Goal: Task Accomplishment & Management: Complete application form

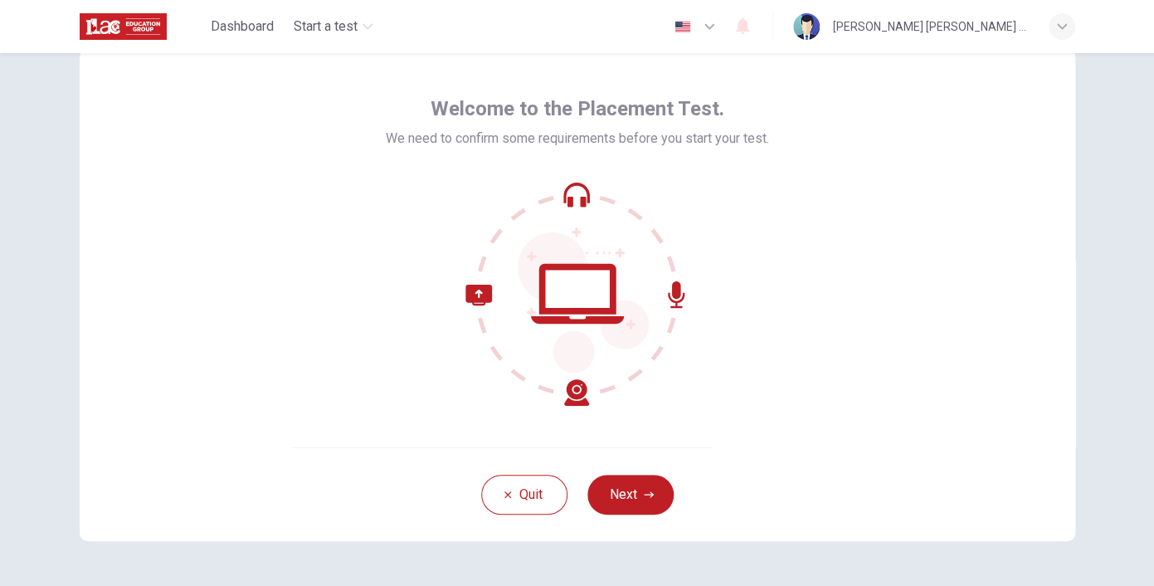
scroll to position [48, 0]
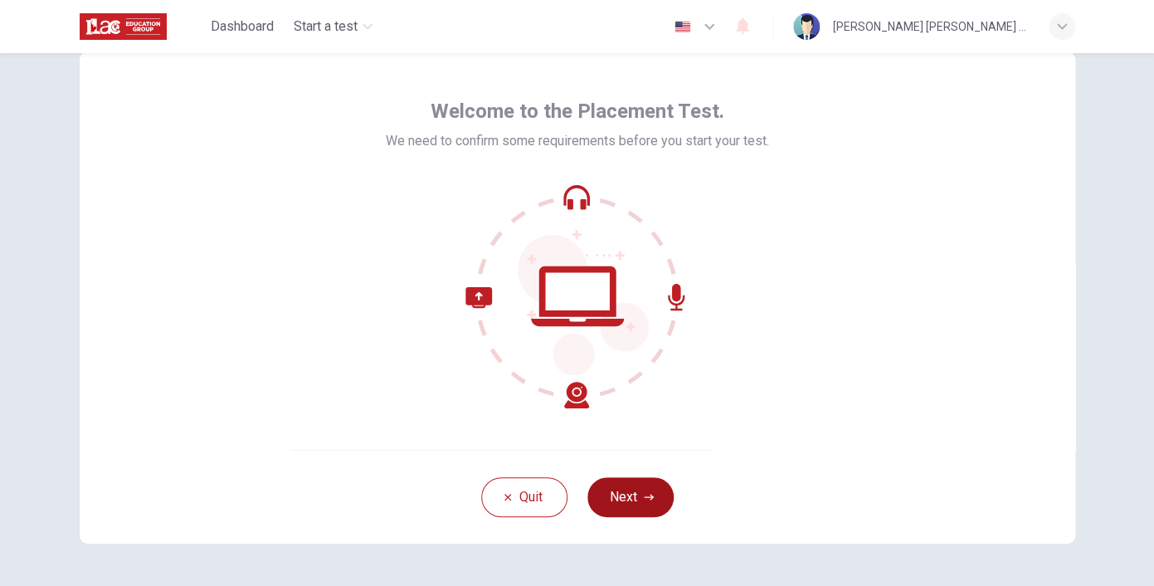
click at [624, 508] on button "Next" at bounding box center [630, 497] width 86 height 40
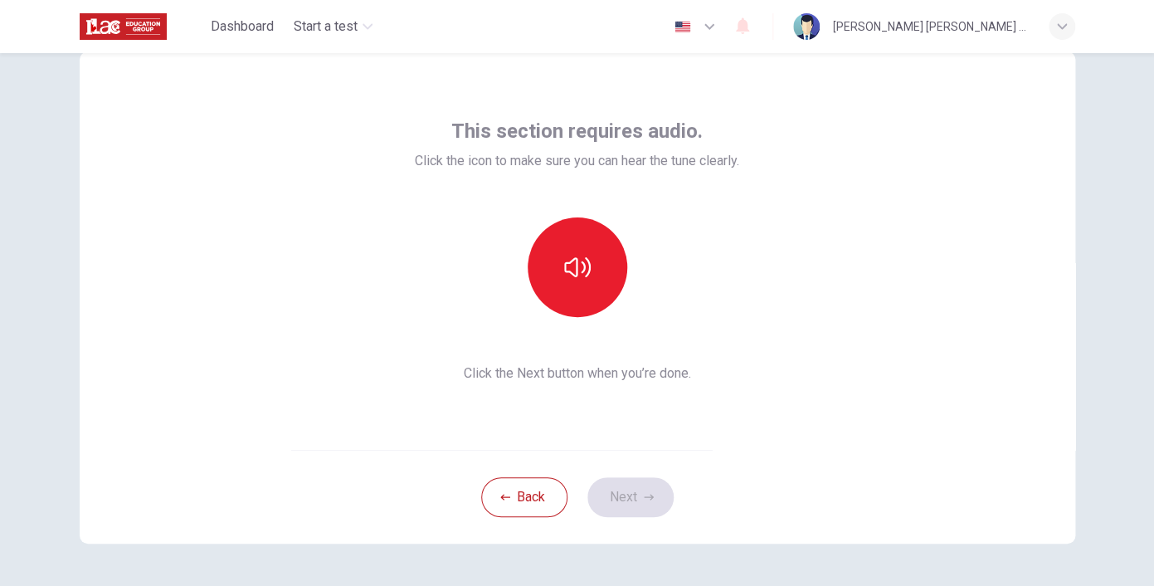
click at [669, 350] on div "This section requires audio. Click the icon to make sure you can hear the tune …" at bounding box center [577, 250] width 324 height 265
click at [582, 270] on icon "button" at bounding box center [577, 267] width 27 height 27
click at [703, 379] on span "Click the Next button when you’re done." at bounding box center [577, 373] width 324 height 20
click at [629, 504] on button "Next" at bounding box center [630, 497] width 86 height 40
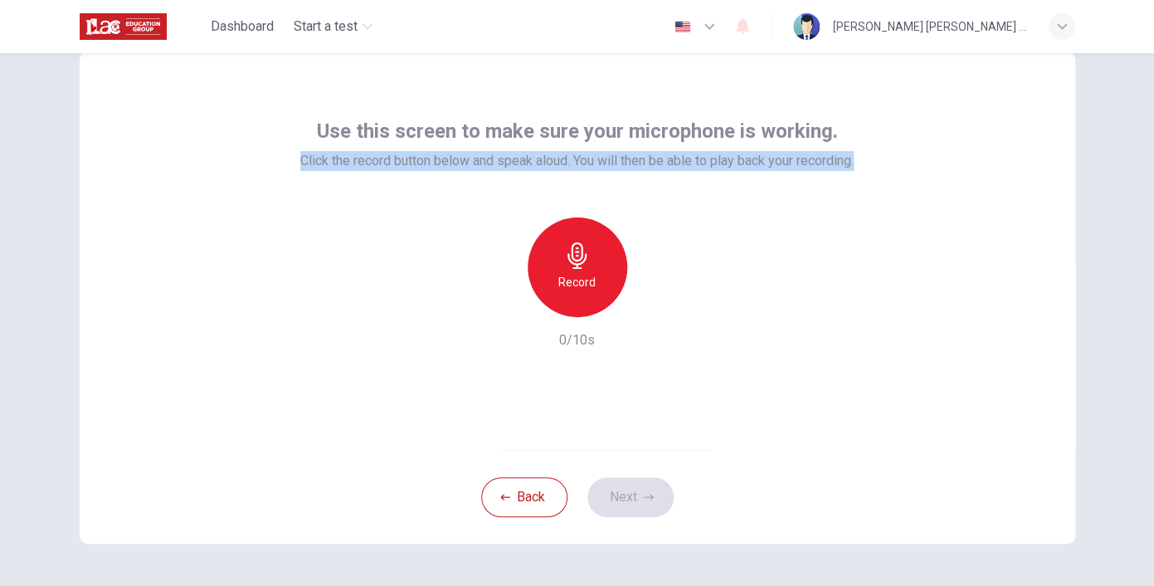
drag, startPoint x: 288, startPoint y: 158, endPoint x: 936, endPoint y: 158, distance: 648.6
click at [936, 158] on div "Use this screen to make sure your microphone is working. Click the record butto…" at bounding box center [577, 250] width 995 height 398
copy span "Click the record button below and speak aloud. You will then be able to play ba…"
click at [572, 272] on h6 "Record" at bounding box center [576, 282] width 37 height 20
click at [581, 325] on h6 "Stop" at bounding box center [577, 335] width 25 height 20
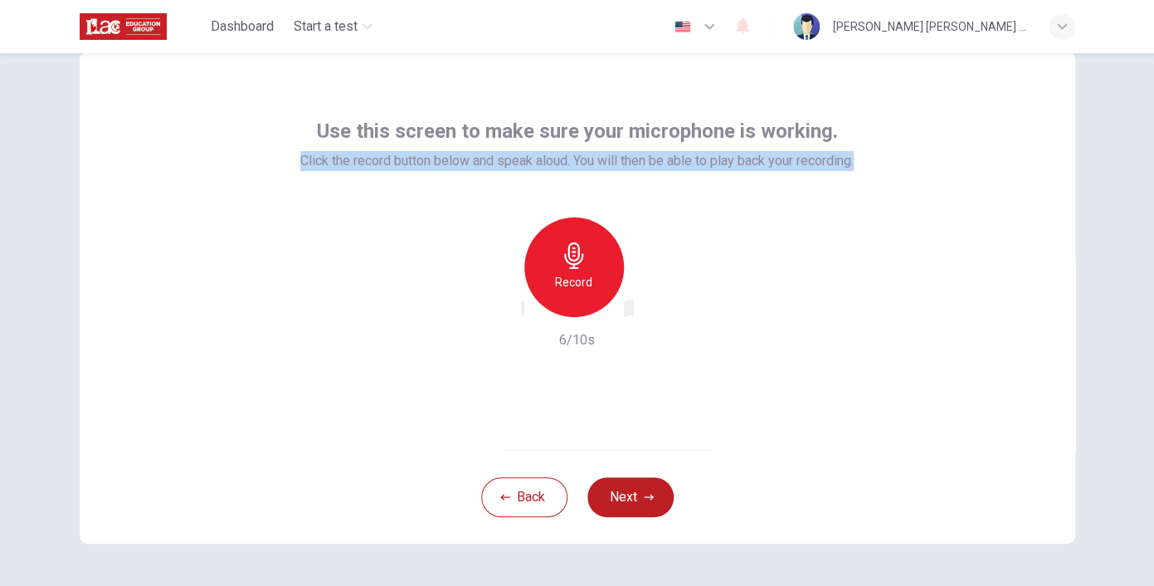
click at [625, 313] on icon "button" at bounding box center [625, 313] width 0 height 0
click at [644, 494] on icon "button" at bounding box center [649, 497] width 10 height 10
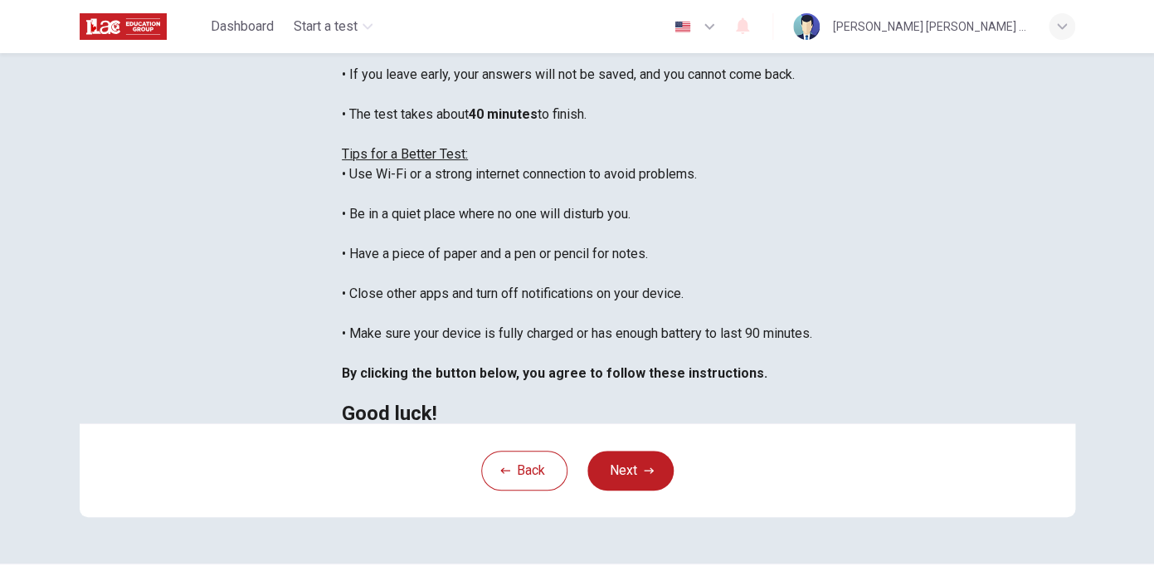
scroll to position [12, 0]
drag, startPoint x: 231, startPoint y: 181, endPoint x: 870, endPoint y: 182, distance: 638.7
click at [812, 182] on div "You are about to start a Placement Test . Before You Start the Test: • Once you…" at bounding box center [577, 194] width 470 height 458
copy div "If you leave early, your answers will not be saved, and you cannot come back."
click at [786, 257] on div "You are about to start a Placement Test . Before You Start the Test: • Once you…" at bounding box center [577, 194] width 470 height 458
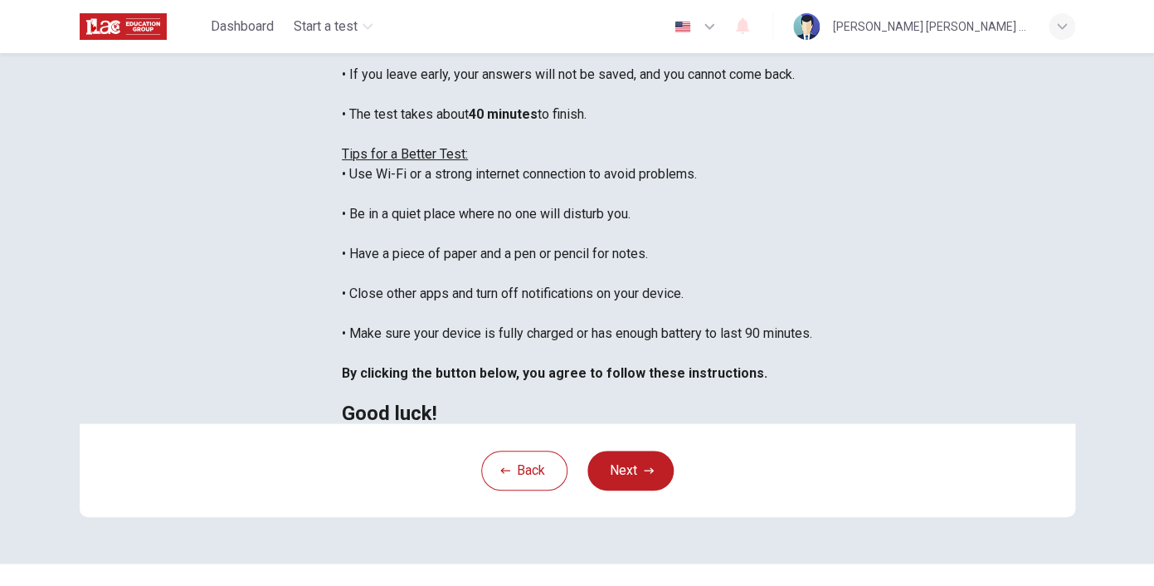
drag, startPoint x: 231, startPoint y: 218, endPoint x: 534, endPoint y: 216, distance: 302.8
click at [538, 218] on div "You are about to start a Placement Test . Before You Start the Test: • Once you…" at bounding box center [577, 194] width 470 height 458
copy div "The test takes about 40 minutes to finish."
drag, startPoint x: 1144, startPoint y: 236, endPoint x: 1143, endPoint y: 330, distance: 93.7
click at [1143, 326] on div "Disclaimer: You are about to start a Placement Test . Before You Start the Test…" at bounding box center [577, 319] width 1154 height 533
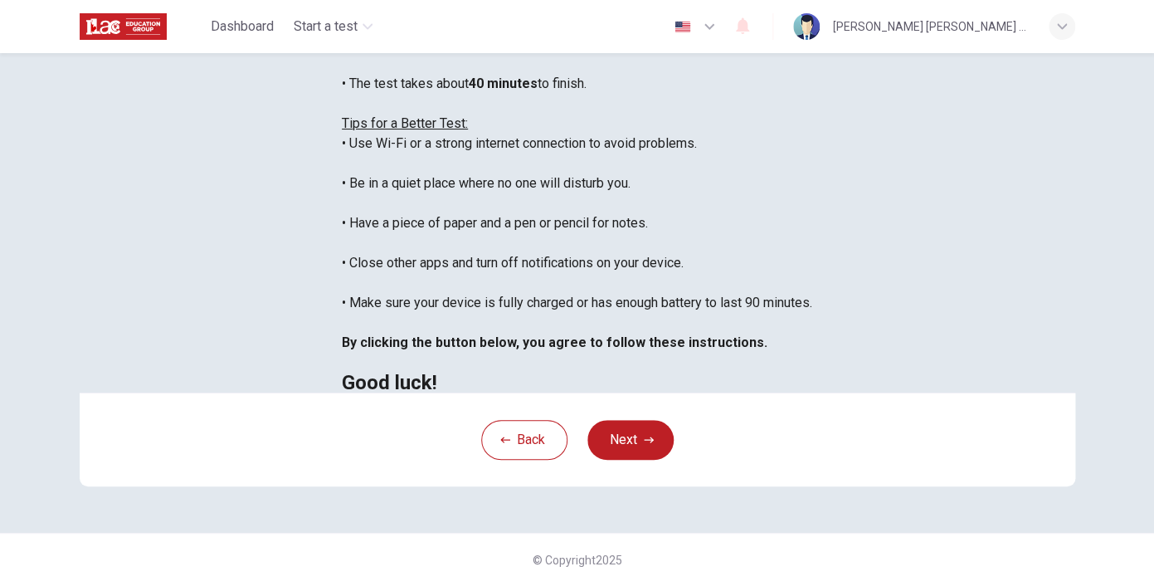
scroll to position [337, 0]
click at [630, 447] on button "Next" at bounding box center [630, 440] width 86 height 40
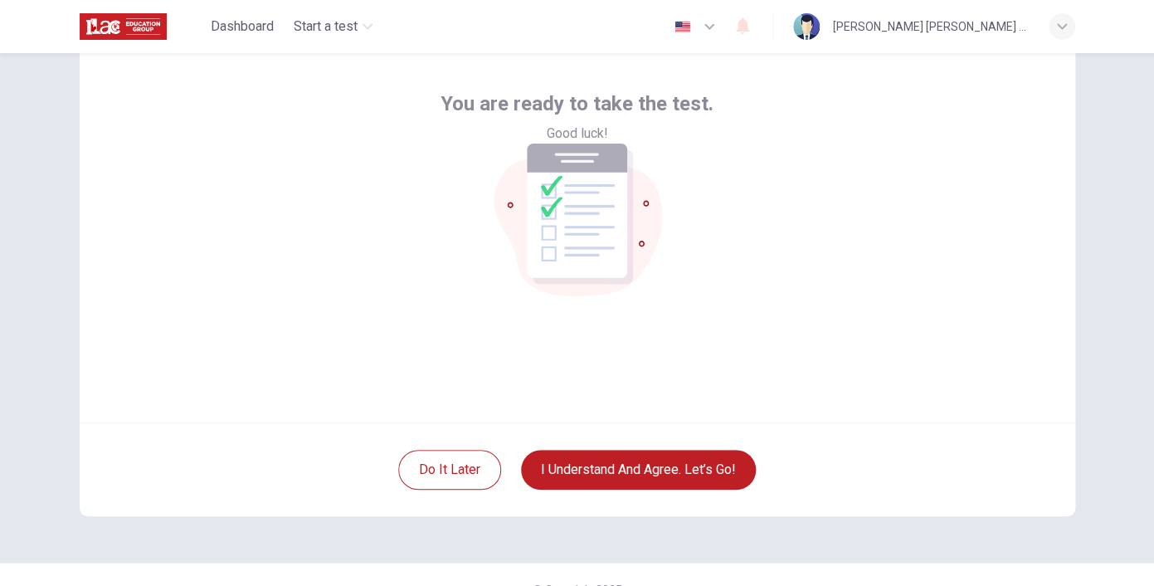
scroll to position [80, 0]
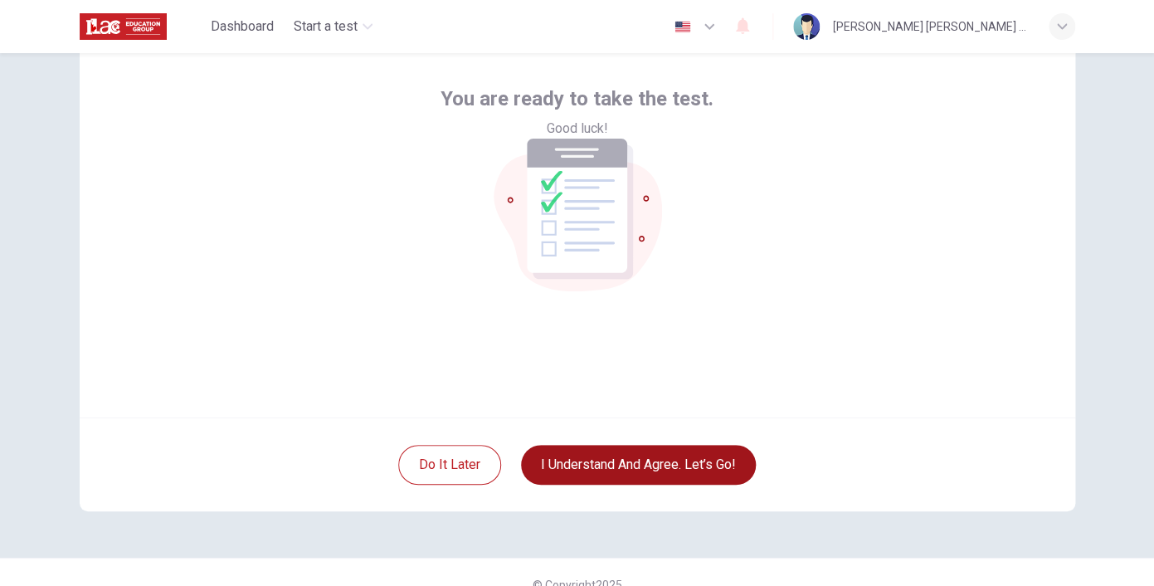
click at [638, 471] on button "I understand and agree. Let’s go!" at bounding box center [638, 465] width 235 height 40
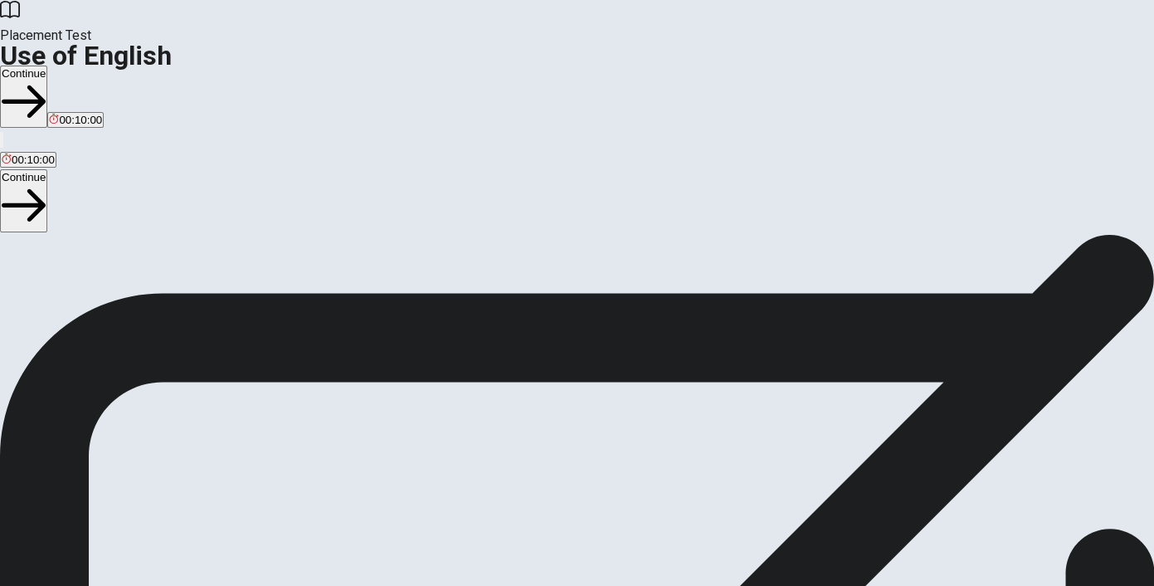
click at [47, 66] on button "Continue" at bounding box center [23, 97] width 47 height 62
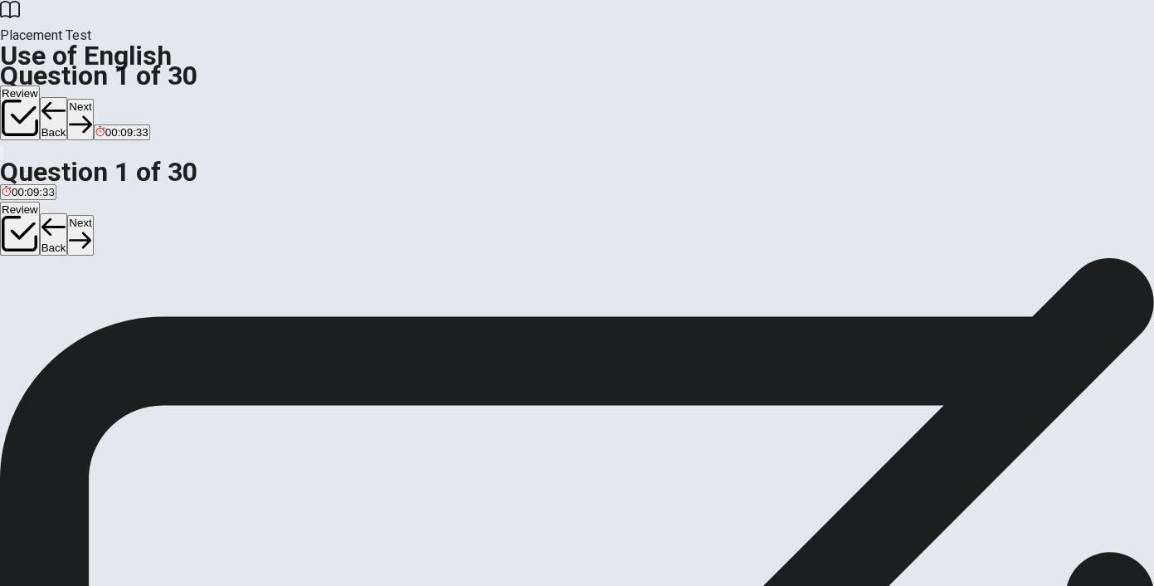
click at [36, 311] on div "B" at bounding box center [27, 305] width 17 height 12
click at [93, 99] on button "Next" at bounding box center [80, 119] width 26 height 41
click at [69, 311] on div "B" at bounding box center [56, 305] width 26 height 12
click at [93, 99] on button "Next" at bounding box center [80, 119] width 26 height 41
click at [22, 311] on span "saw" at bounding box center [12, 317] width 20 height 12
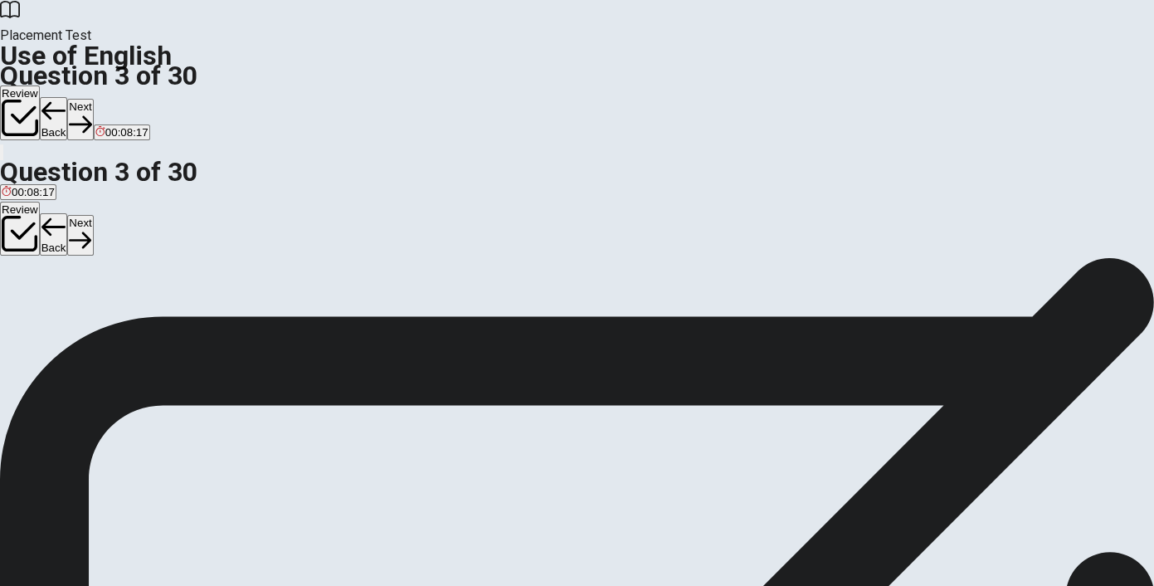
click at [93, 99] on button "Next" at bounding box center [80, 119] width 26 height 41
click at [41, 311] on span "will stay" at bounding box center [21, 317] width 39 height 12
click at [93, 99] on button "Next" at bounding box center [80, 119] width 26 height 41
click at [86, 311] on div "C" at bounding box center [72, 305] width 27 height 12
click at [93, 99] on button "Next" at bounding box center [80, 119] width 26 height 41
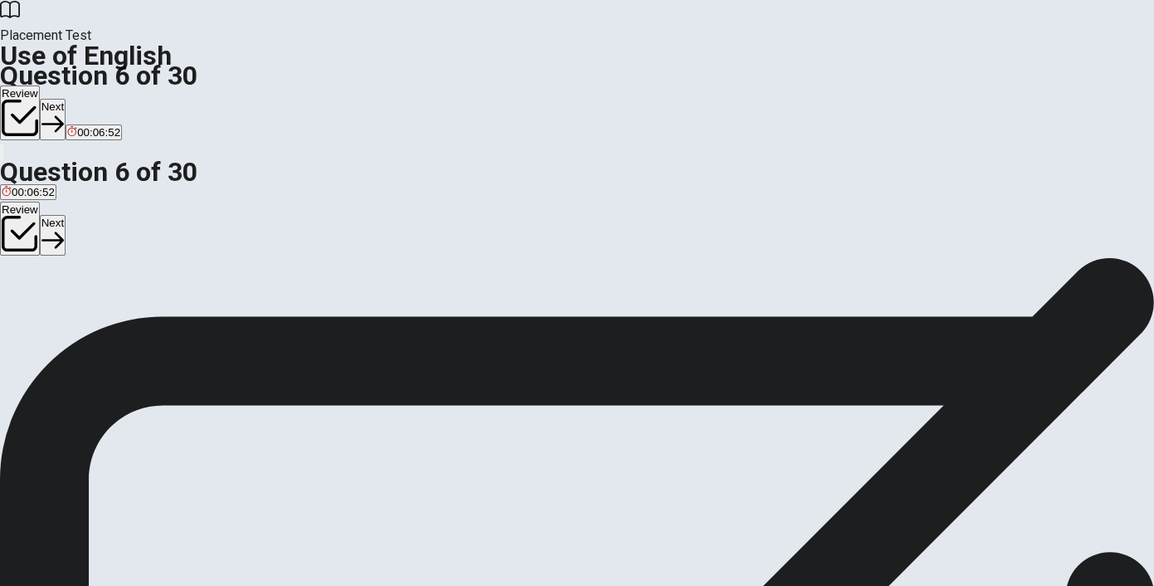
click at [46, 321] on span "cow" at bounding box center [36, 317] width 20 height 12
click at [66, 99] on button "Next" at bounding box center [53, 119] width 26 height 41
click at [32, 311] on span "spoon" at bounding box center [17, 317] width 30 height 12
click at [93, 99] on button "Next" at bounding box center [80, 119] width 26 height 41
click at [68, 97] on button "Back" at bounding box center [54, 118] width 28 height 43
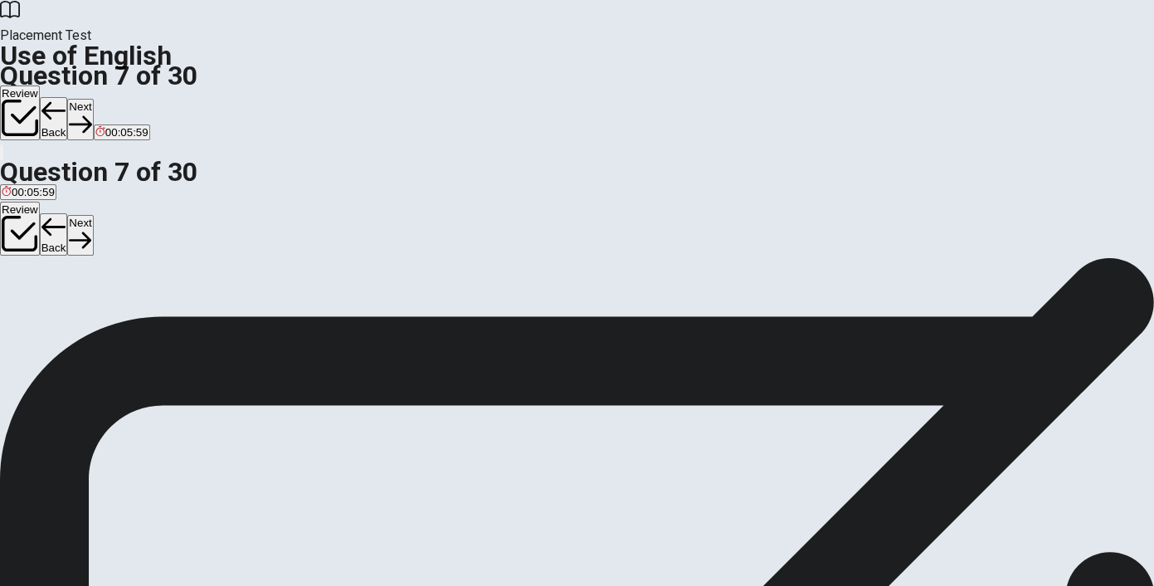
click at [93, 99] on button "Next" at bounding box center [80, 119] width 26 height 41
click at [46, 323] on span "Soft" at bounding box center [37, 317] width 20 height 12
click at [25, 297] on button "A Thin" at bounding box center [12, 311] width 25 height 28
click at [46, 323] on span "Soft" at bounding box center [37, 317] width 20 height 12
click at [77, 323] on span "Small" at bounding box center [63, 317] width 27 height 12
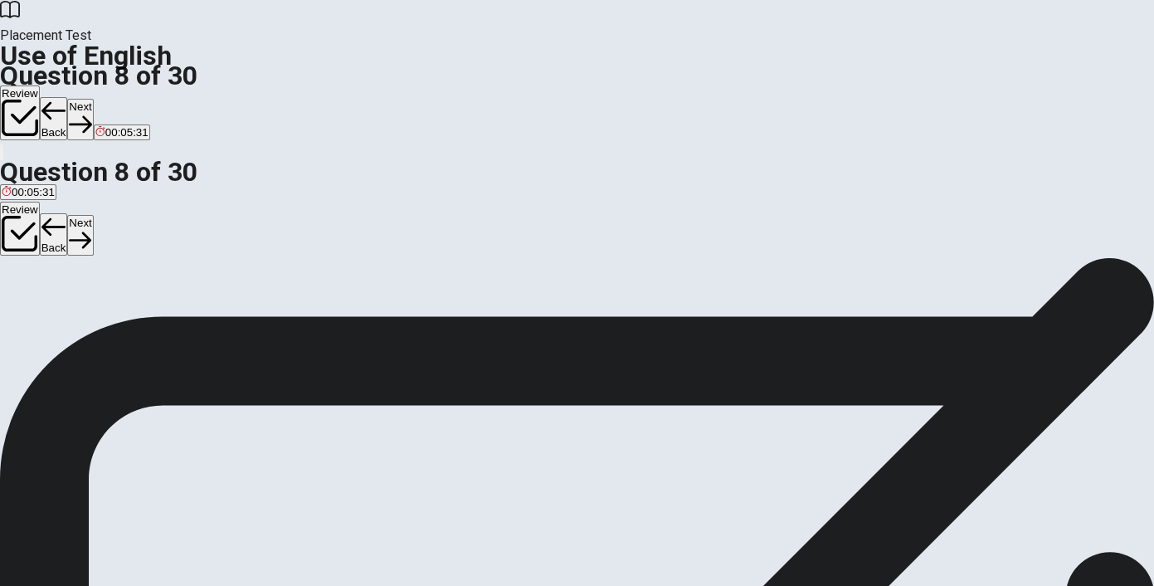
click at [105, 323] on span "Hard" at bounding box center [92, 317] width 24 height 12
click at [48, 325] on button "B Soft" at bounding box center [36, 311] width 23 height 28
click at [93, 99] on button "Next" at bounding box center [80, 119] width 26 height 41
click at [68, 97] on button "Back" at bounding box center [54, 118] width 28 height 43
click at [93, 99] on button "Next" at bounding box center [80, 119] width 26 height 41
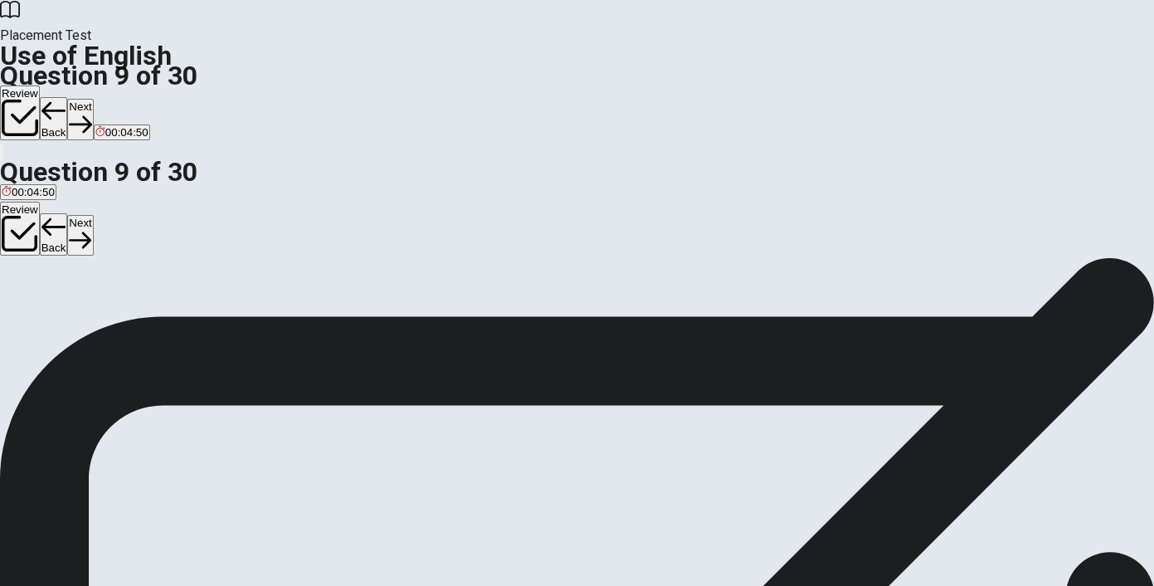
click at [41, 299] on div "A" at bounding box center [21, 305] width 39 height 12
click at [93, 99] on button "Next" at bounding box center [80, 119] width 26 height 41
click at [42, 323] on span "go" at bounding box center [36, 317] width 12 height 12
click at [101, 325] on button "D going" at bounding box center [86, 311] width 31 height 28
click at [44, 319] on button "B go" at bounding box center [36, 311] width 16 height 28
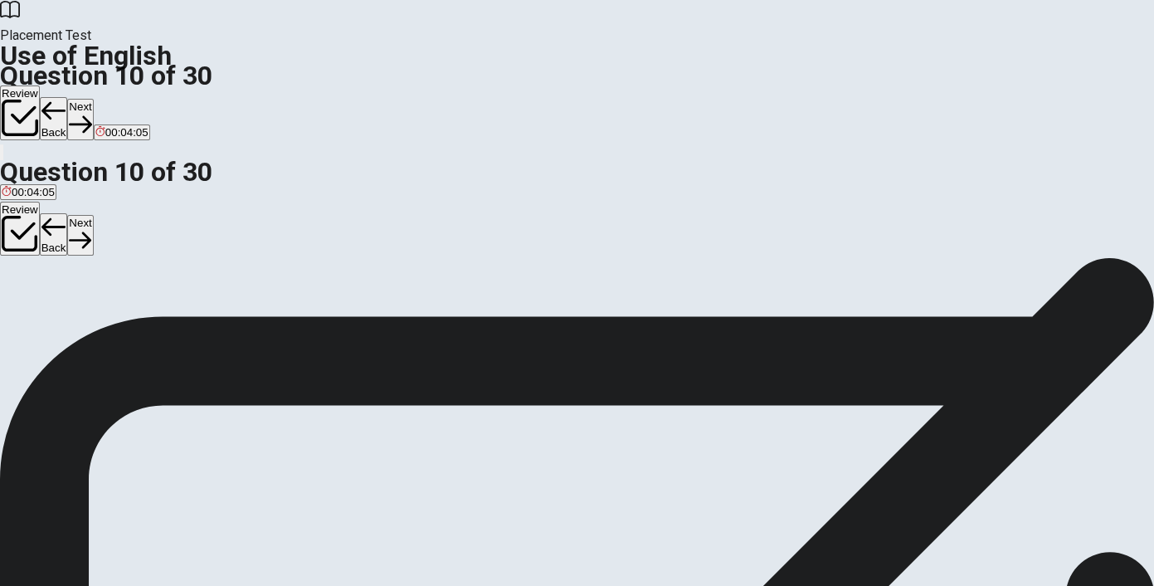
click at [93, 99] on button "Next" at bounding box center [80, 119] width 26 height 41
click at [86, 323] on span "have" at bounding box center [74, 317] width 24 height 12
click at [66, 99] on button "Next" at bounding box center [53, 119] width 26 height 41
click at [53, 311] on span "have been" at bounding box center [27, 317] width 51 height 12
click at [93, 99] on button "Next" at bounding box center [80, 119] width 26 height 41
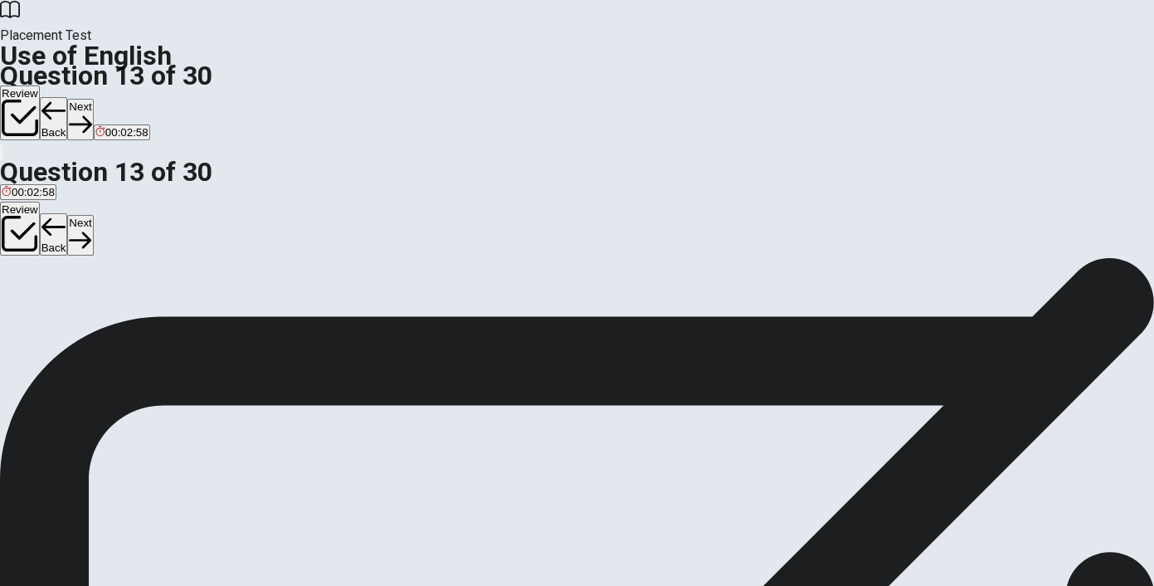
click at [90, 311] on div "C" at bounding box center [82, 305] width 16 height 12
click at [93, 99] on button "Next" at bounding box center [80, 119] width 26 height 41
click at [93, 323] on span "can" at bounding box center [84, 317] width 18 height 12
click at [93, 99] on button "Next" at bounding box center [80, 119] width 26 height 41
click at [75, 323] on span "pool" at bounding box center [64, 317] width 21 height 12
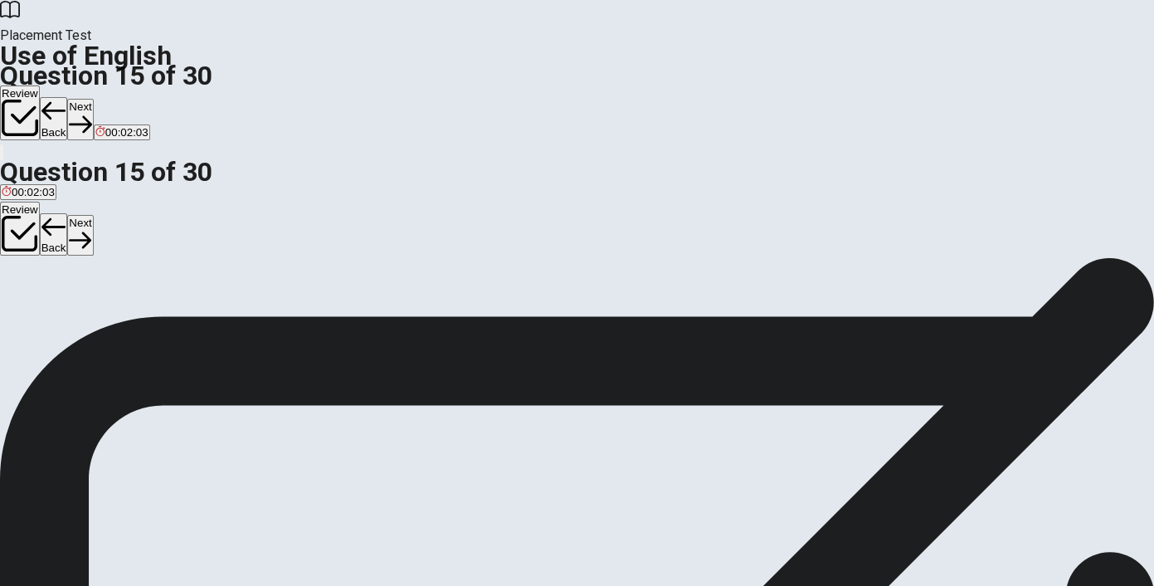
click at [93, 99] on button "Next" at bounding box center [80, 119] width 26 height 41
click at [105, 323] on span "long" at bounding box center [95, 317] width 21 height 12
click at [66, 99] on button "Next" at bounding box center [53, 119] width 26 height 41
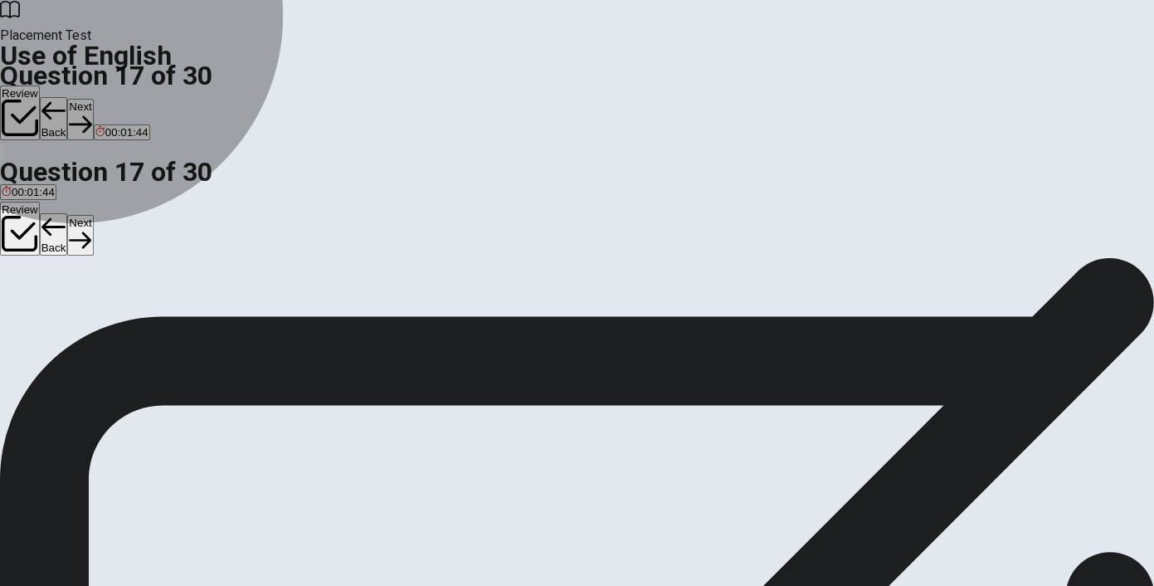
click at [96, 323] on span "teacher" at bounding box center [78, 317] width 36 height 12
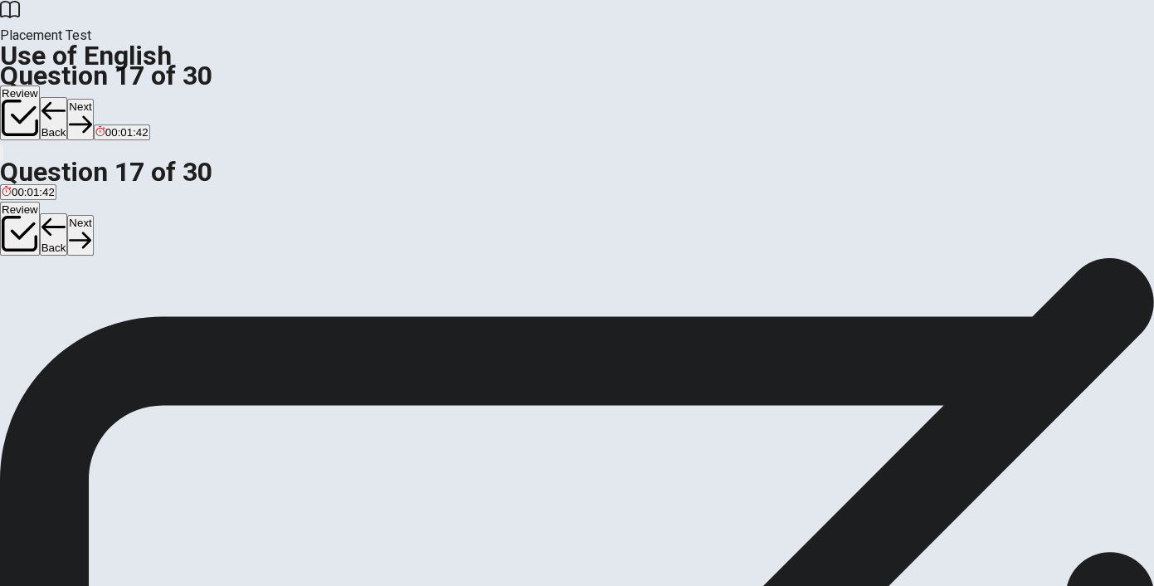
click at [93, 99] on button "Next" at bounding box center [80, 119] width 26 height 41
click at [39, 325] on button "B fast" at bounding box center [28, 311] width 21 height 28
click at [93, 99] on button "Next" at bounding box center [80, 119] width 26 height 41
click at [20, 311] on span "bird" at bounding box center [11, 317] width 18 height 12
click at [93, 99] on button "Next" at bounding box center [80, 119] width 26 height 41
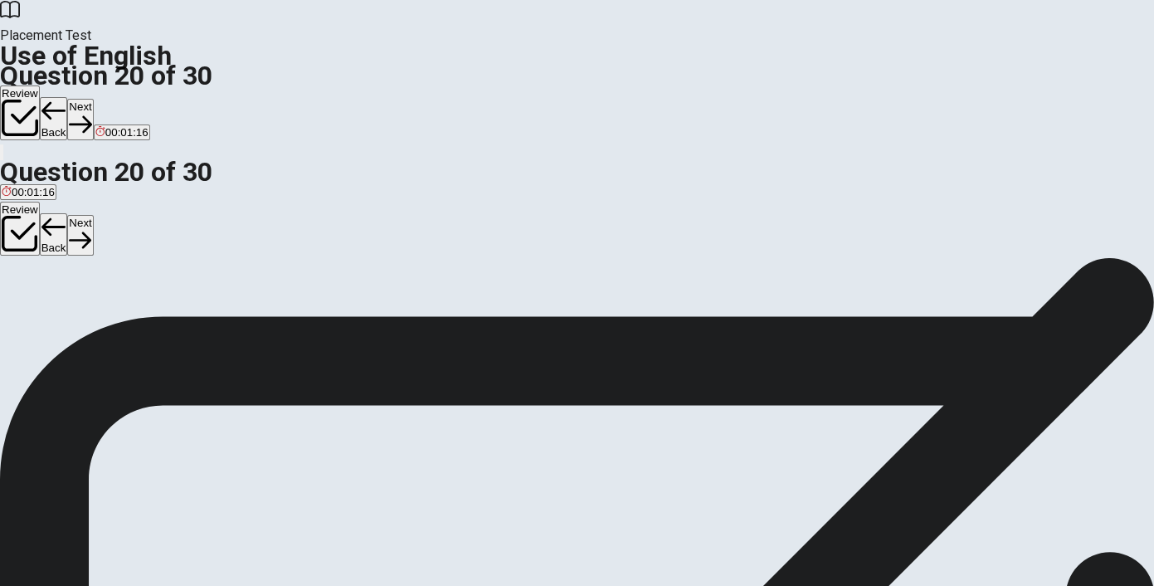
click at [149, 323] on span "walk" at bounding box center [138, 317] width 22 height 12
click at [125, 325] on button "B walks" at bounding box center [110, 311] width 31 height 28
click at [93, 99] on button "Next" at bounding box center [80, 119] width 26 height 41
click at [48, 323] on button "B left" at bounding box center [39, 311] width 18 height 28
click at [66, 99] on button "Next" at bounding box center [53, 119] width 26 height 41
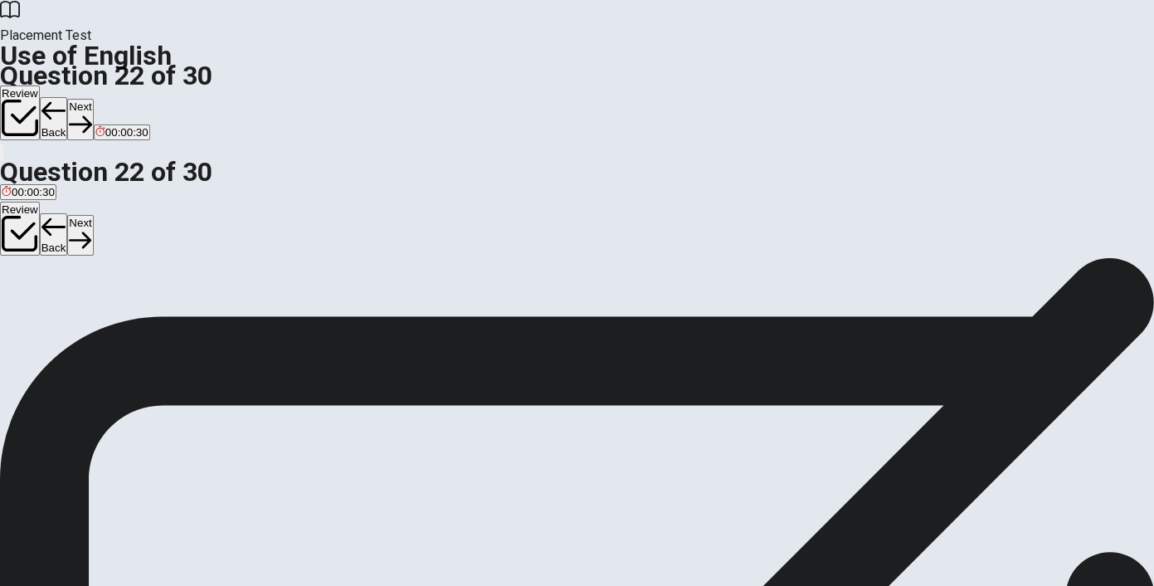
click at [17, 297] on button "A Do" at bounding box center [8, 311] width 17 height 28
click at [93, 99] on button "Next" at bounding box center [80, 119] width 26 height 41
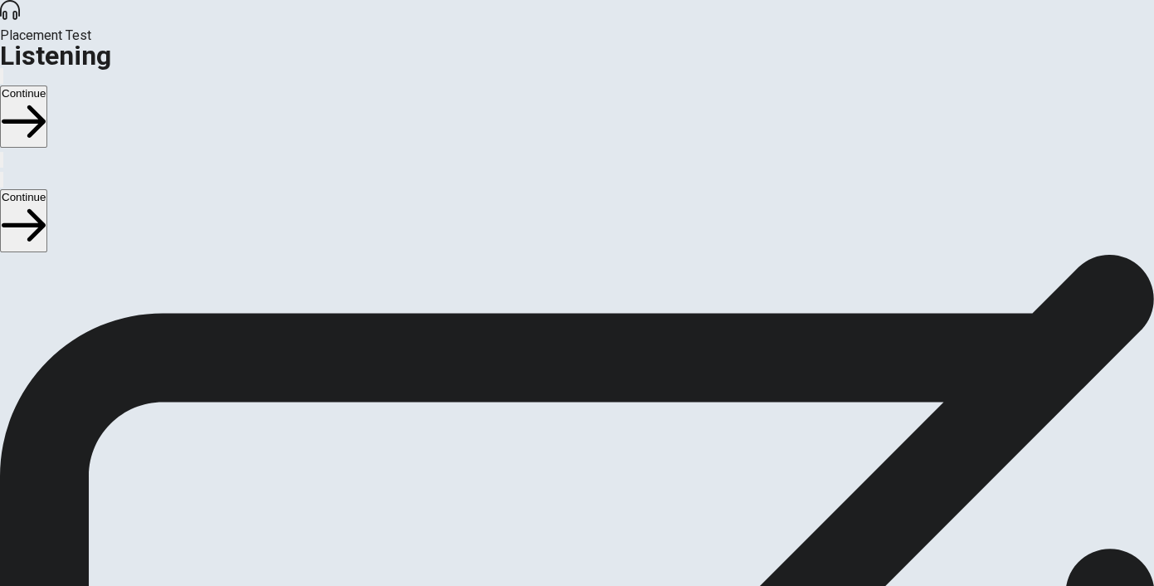
click at [47, 85] on button "Continue" at bounding box center [23, 116] width 47 height 62
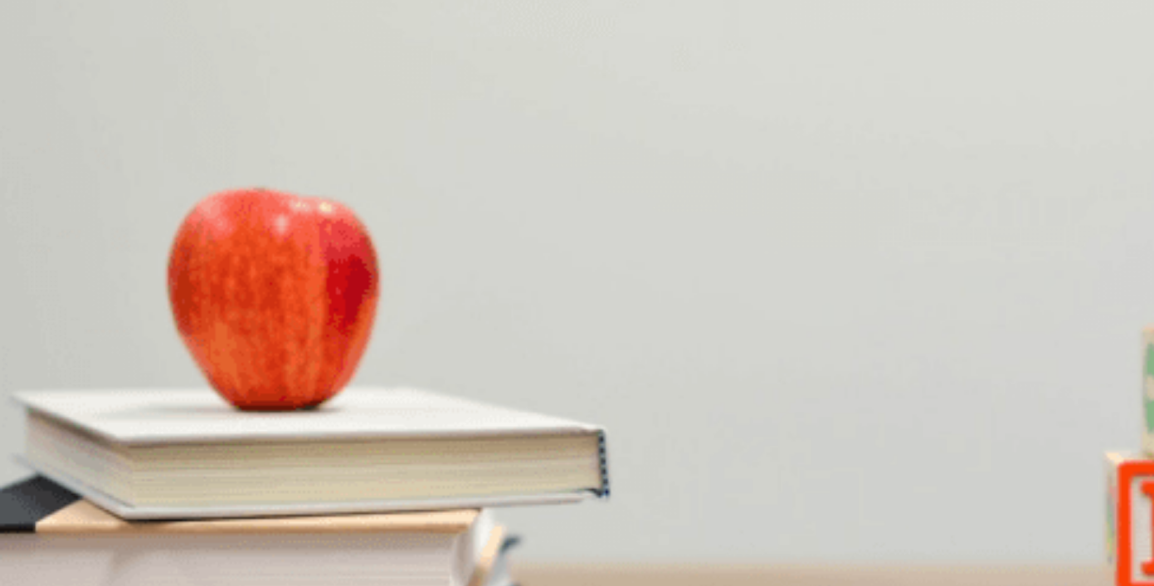
drag, startPoint x: 107, startPoint y: 241, endPoint x: 85, endPoint y: 241, distance: 21.6
drag, startPoint x: 125, startPoint y: 241, endPoint x: 59, endPoint y: 241, distance: 66.4
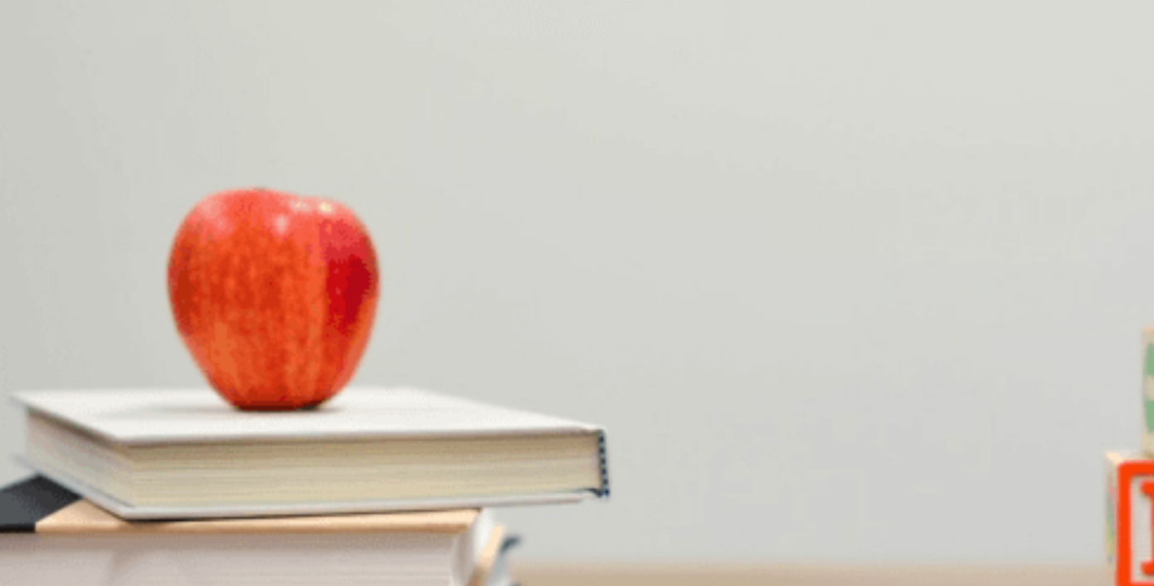
click at [81, 385] on div "B" at bounding box center [52, 391] width 58 height 12
click at [206, 342] on button "D Chocolate croissant" at bounding box center [155, 328] width 100 height 28
drag, startPoint x: 1060, startPoint y: 192, endPoint x: 1061, endPoint y: 256, distance: 64.7
click at [1061, 274] on div "Question 1 4. What pastry does the woman want? A Danish B Scone C Muffin D Choc…" at bounding box center [577, 448] width 1154 height 348
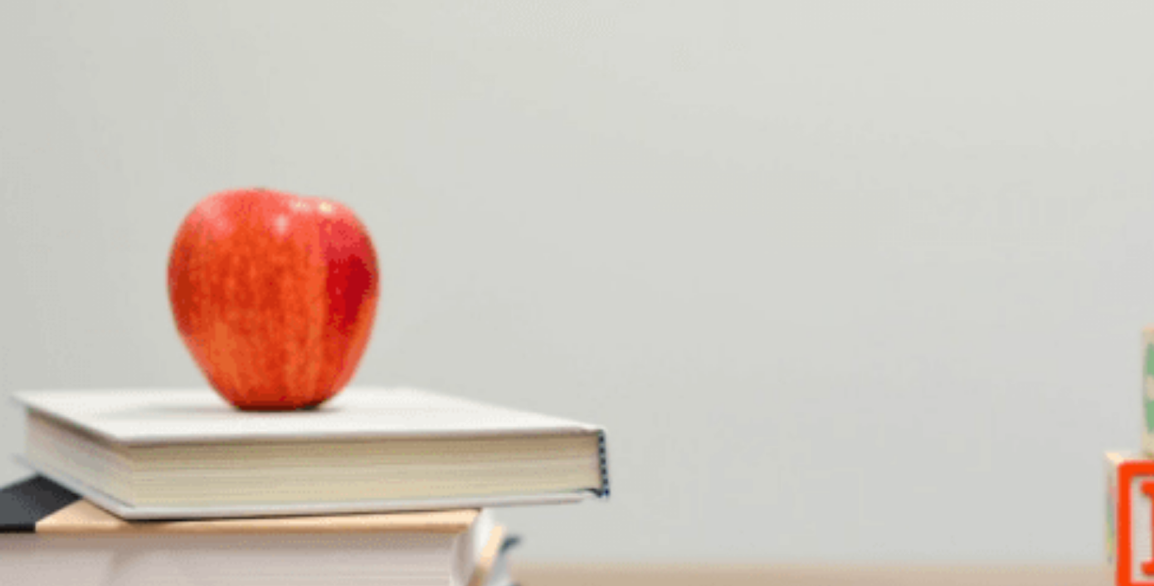
scroll to position [1297, 0]
click at [71, 537] on span "Twelve dollars" at bounding box center [37, 543] width 70 height 12
click at [717, 552] on div "Question 5 What flavor does the woman choose? A Caramel B Chocolate C Hazelnut …" at bounding box center [577, 587] width 1154 height 70
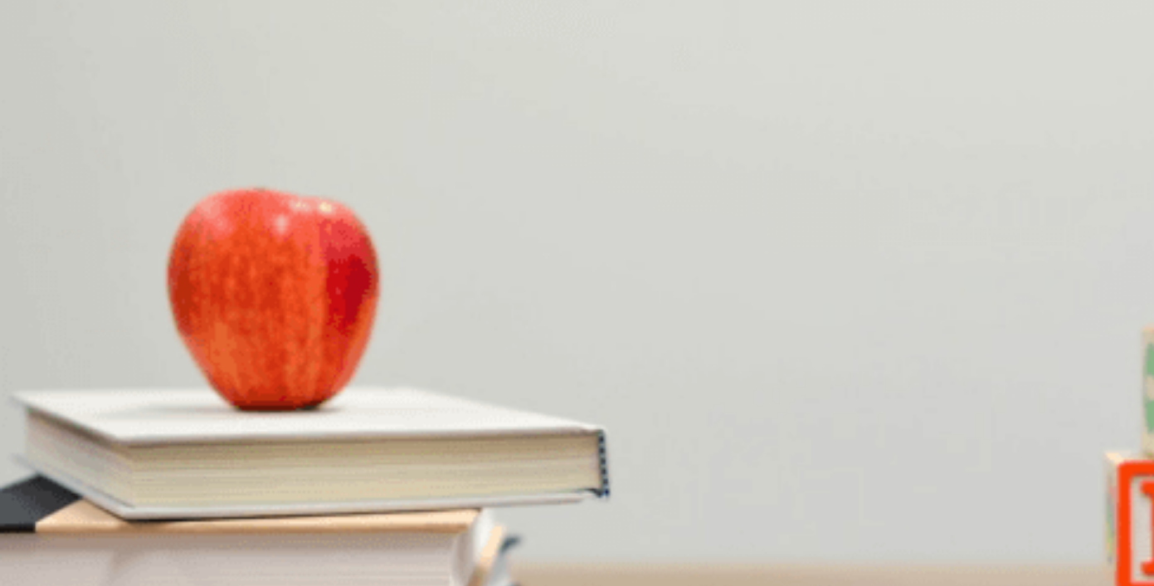
scroll to position [87, 0]
drag, startPoint x: 1071, startPoint y: 469, endPoint x: 1071, endPoint y: 497, distance: 28.2
click at [1071, 496] on div "Question 1 4. What pastry does the woman want? A Danish B Scone C Muffin D Choc…" at bounding box center [577, 371] width 1154 height 408
click at [246, 427] on span "Eight dollars" at bounding box center [216, 421] width 61 height 12
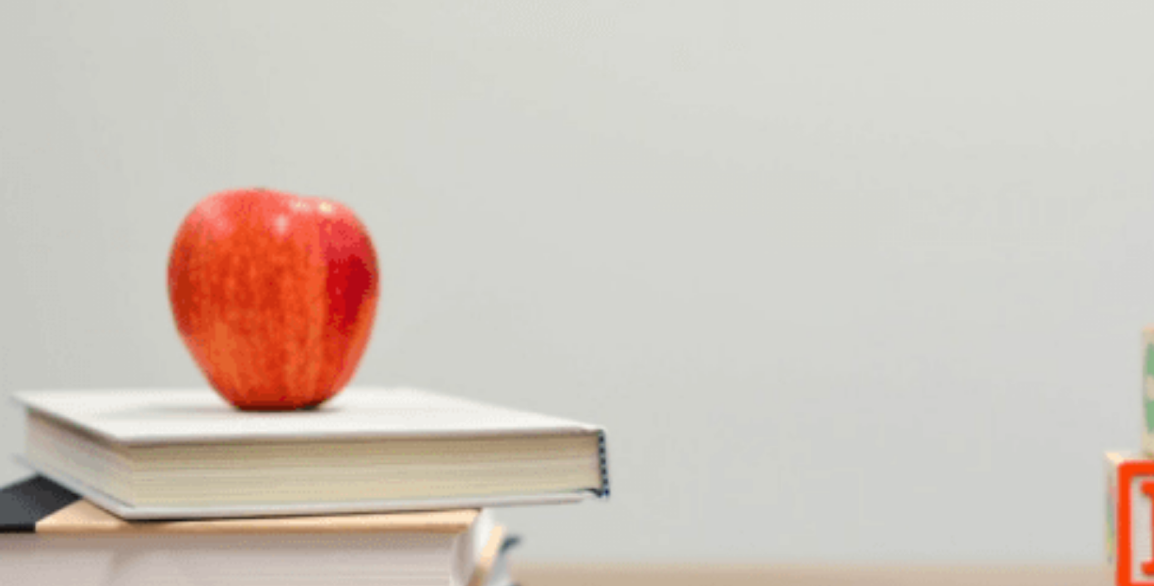
scroll to position [776, 0]
click at [63, 331] on button "B Soy" at bounding box center [52, 345] width 22 height 28
click at [47, 85] on button "Continue" at bounding box center [23, 116] width 47 height 62
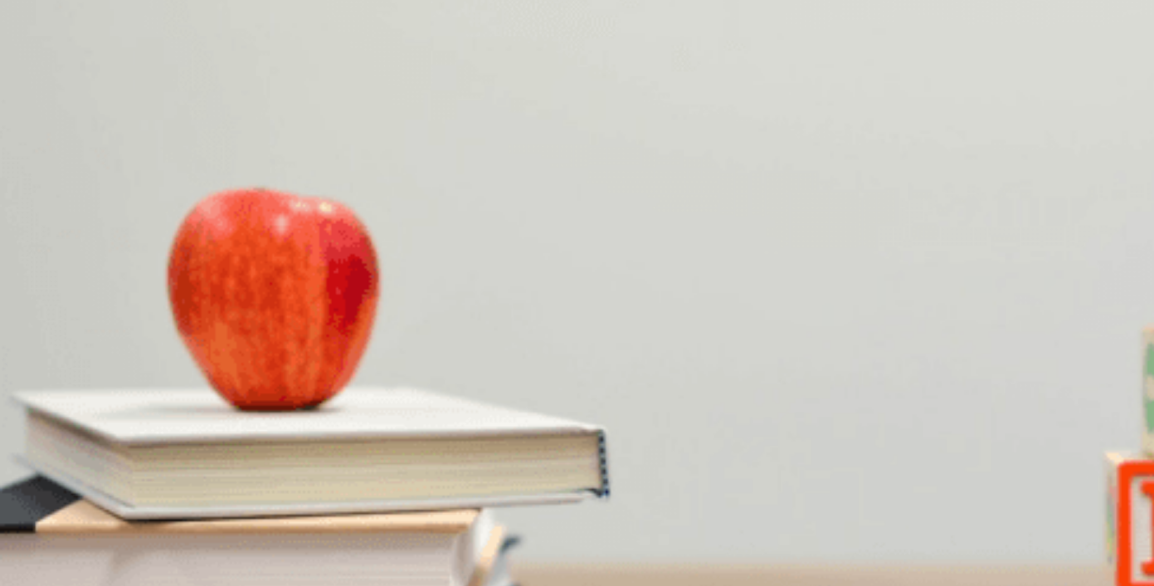
scroll to position [1547, 0]
click at [47, 85] on button "Continue" at bounding box center [23, 116] width 47 height 62
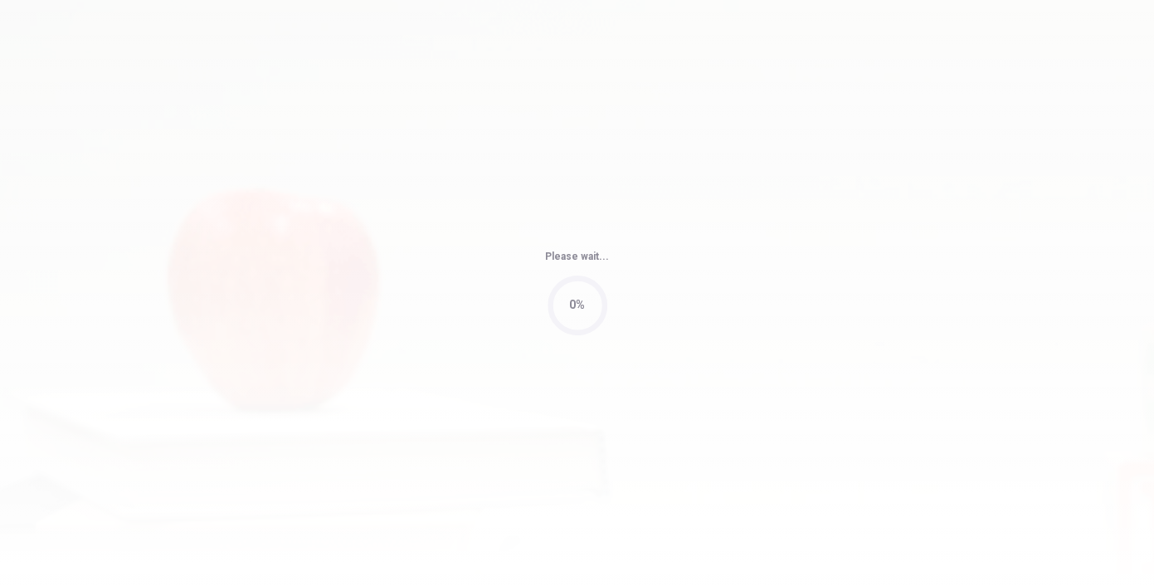
type input "81"
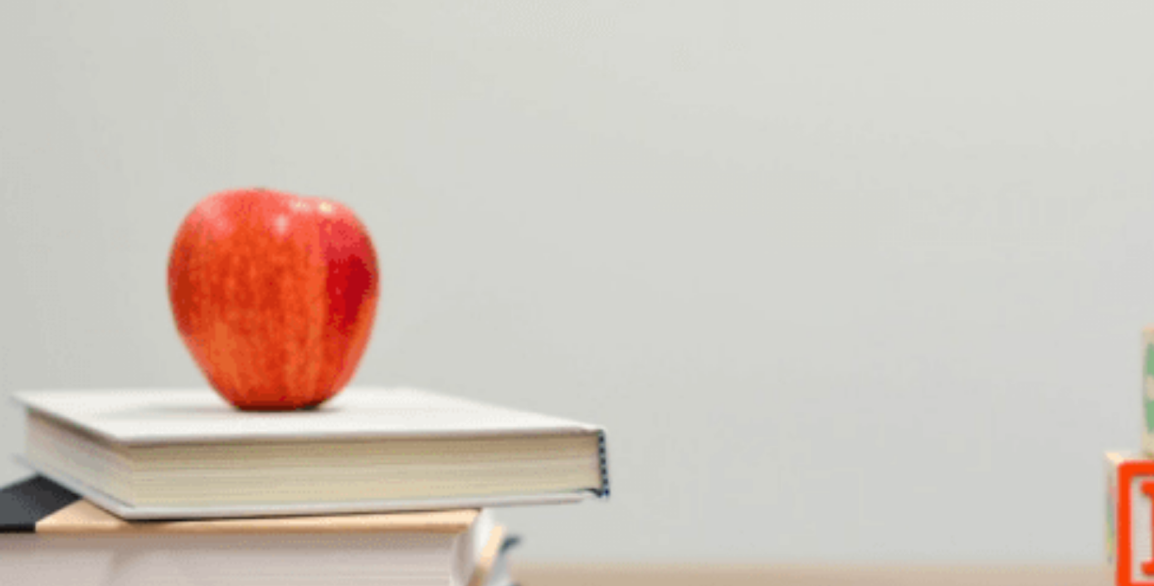
scroll to position [398, 0]
click at [208, 397] on span "Hold a copy" at bounding box center [179, 403] width 58 height 12
click at [309, 553] on span "A book by [PERSON_NAME]" at bounding box center [237, 559] width 143 height 12
drag, startPoint x: 1059, startPoint y: 474, endPoint x: 1051, endPoint y: 400, distance: 74.3
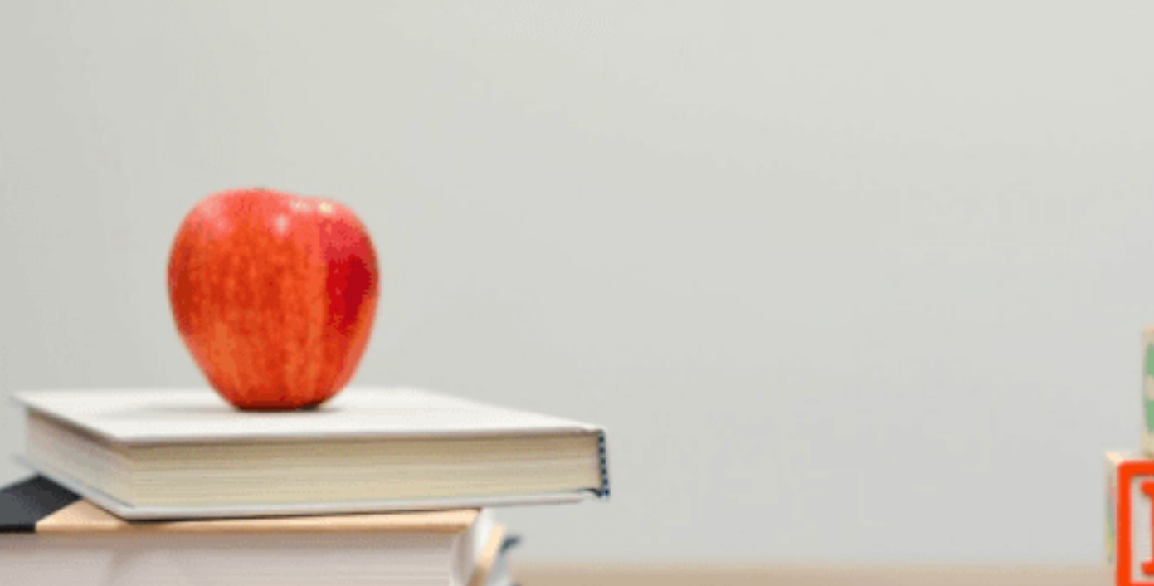
click at [1051, 499] on div "Question 10 What is the man looking for? A A magazine B A book about history C …" at bounding box center [577, 534] width 1154 height 70
click at [236, 469] on button "C At the front desk" at bounding box center [195, 483] width 84 height 28
click at [36, 414] on span "[DATE]" at bounding box center [19, 420] width 35 height 12
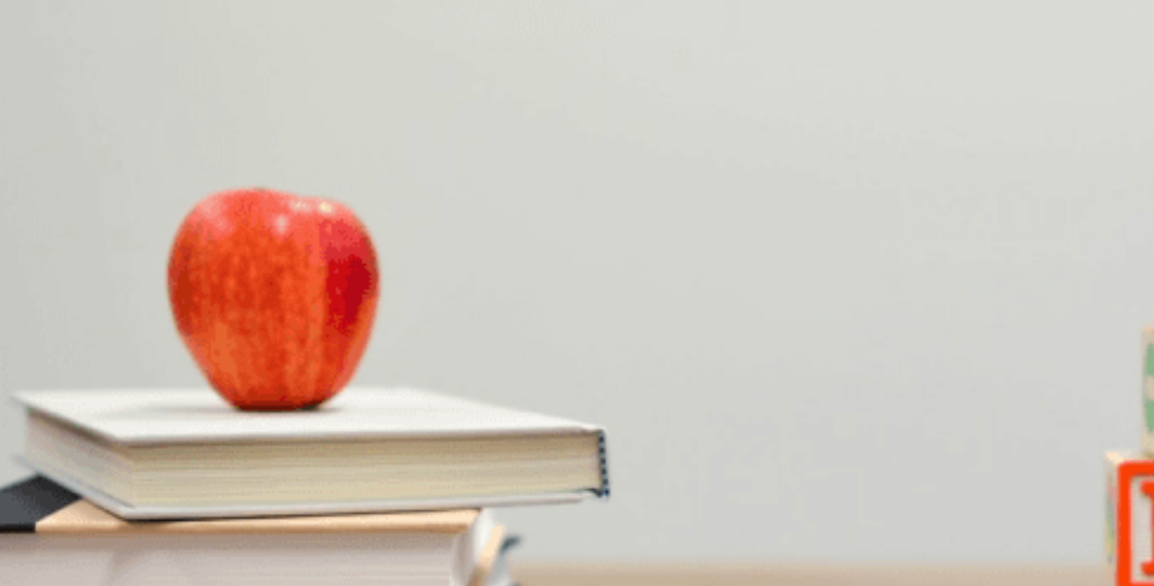
scroll to position [0, 0]
click at [176, 275] on div "D" at bounding box center [167, 268] width 18 height 12
click at [47, 85] on button "Continue" at bounding box center [23, 116] width 47 height 62
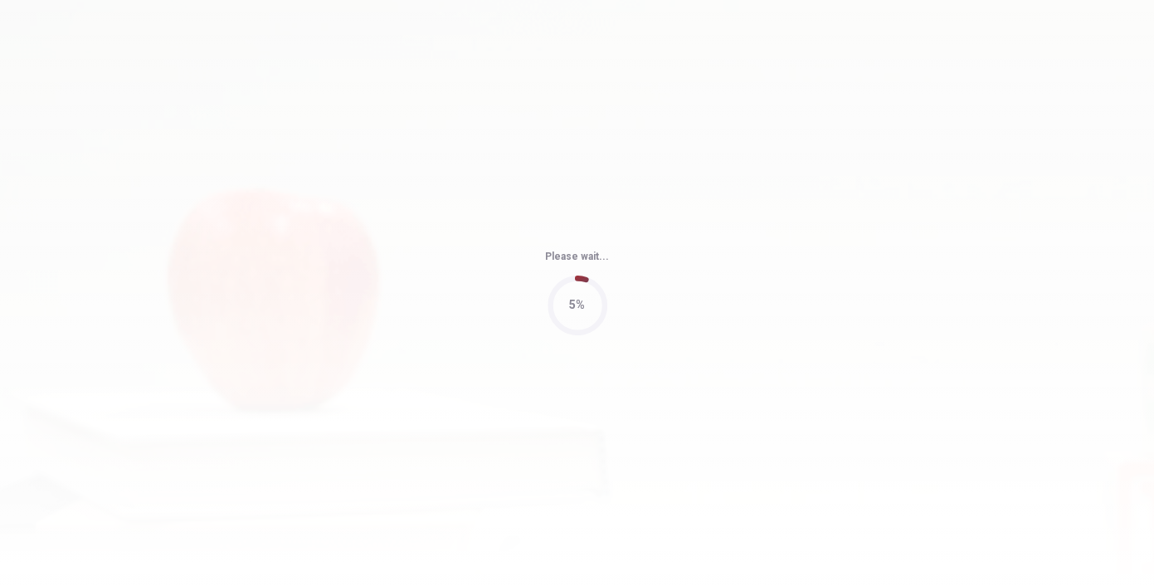
type input "56"
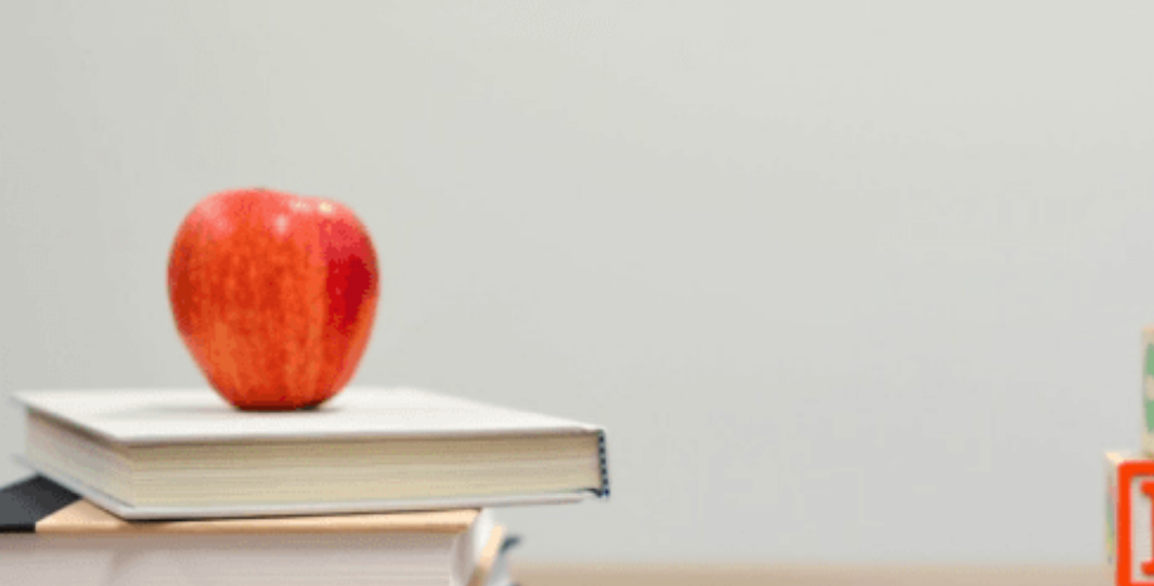
scroll to position [0, 0]
click at [81, 263] on span "Italian" at bounding box center [66, 269] width 30 height 12
click at [95, 402] on span "Make a reservation" at bounding box center [49, 408] width 94 height 12
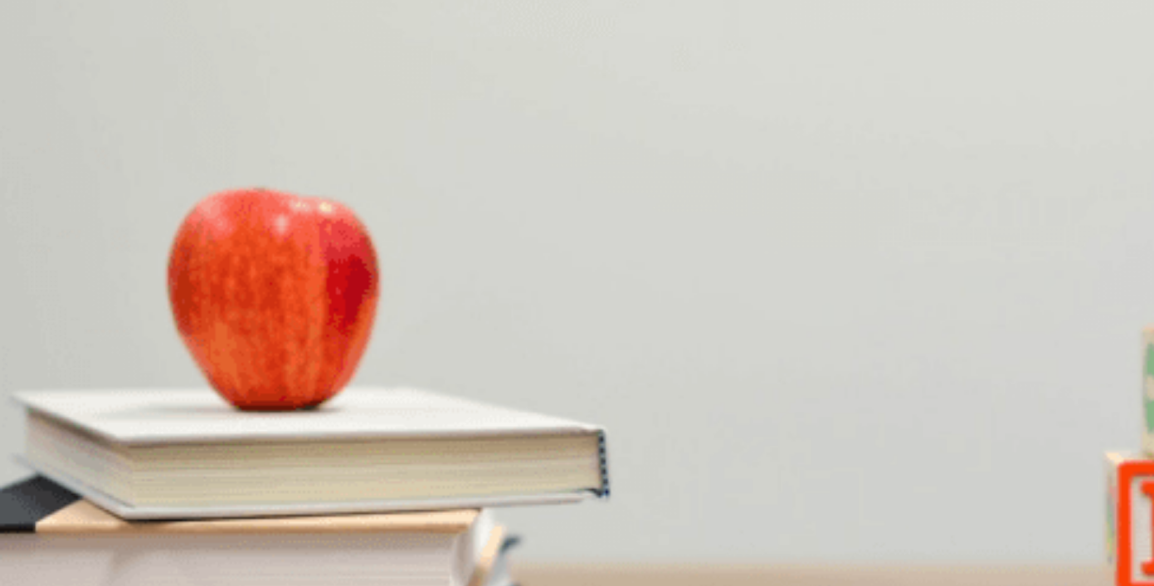
click at [187, 472] on span "Downtown" at bounding box center [160, 478] width 51 height 12
click at [370, 542] on span "Choosing a restaurant" at bounding box center [315, 548] width 109 height 12
click at [72, 319] on button "B Excited" at bounding box center [52, 333] width 40 height 28
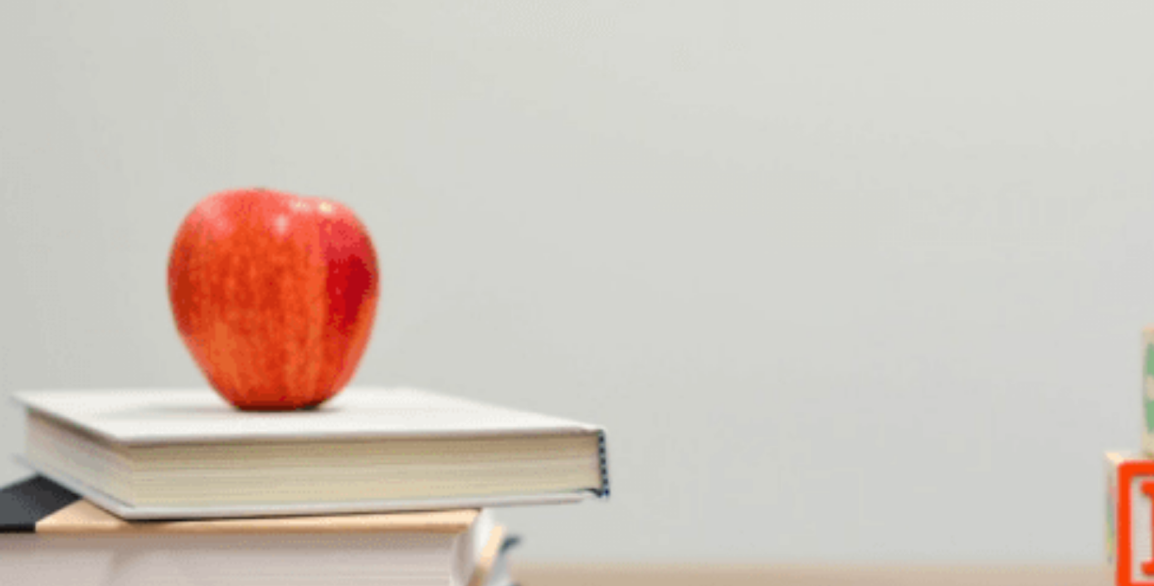
scroll to position [1547, 0]
click at [47, 85] on button "Continue" at bounding box center [23, 116] width 47 height 62
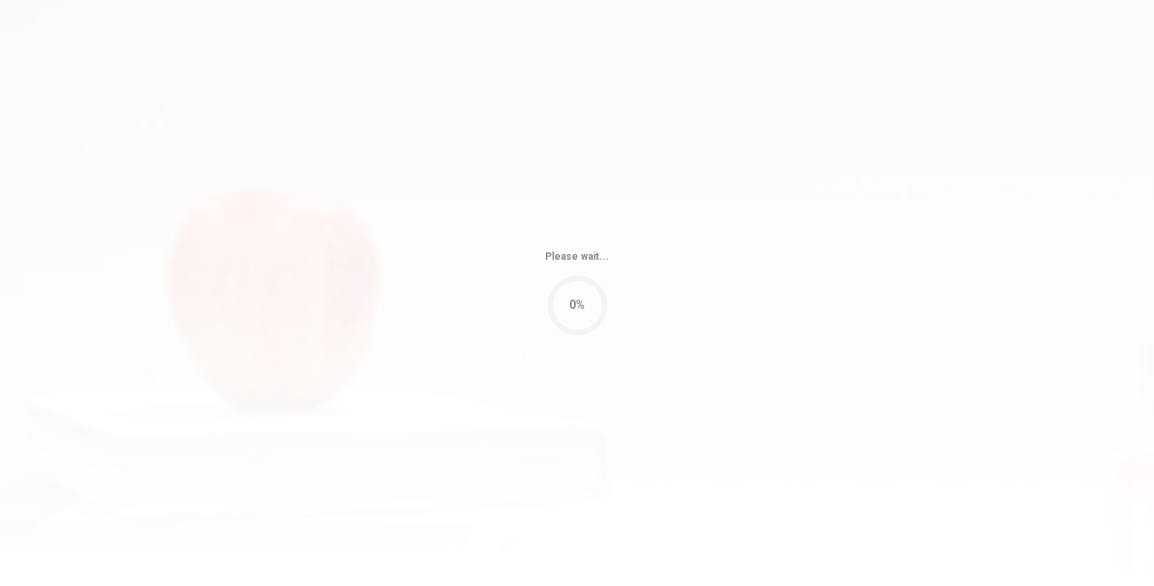
type input "57"
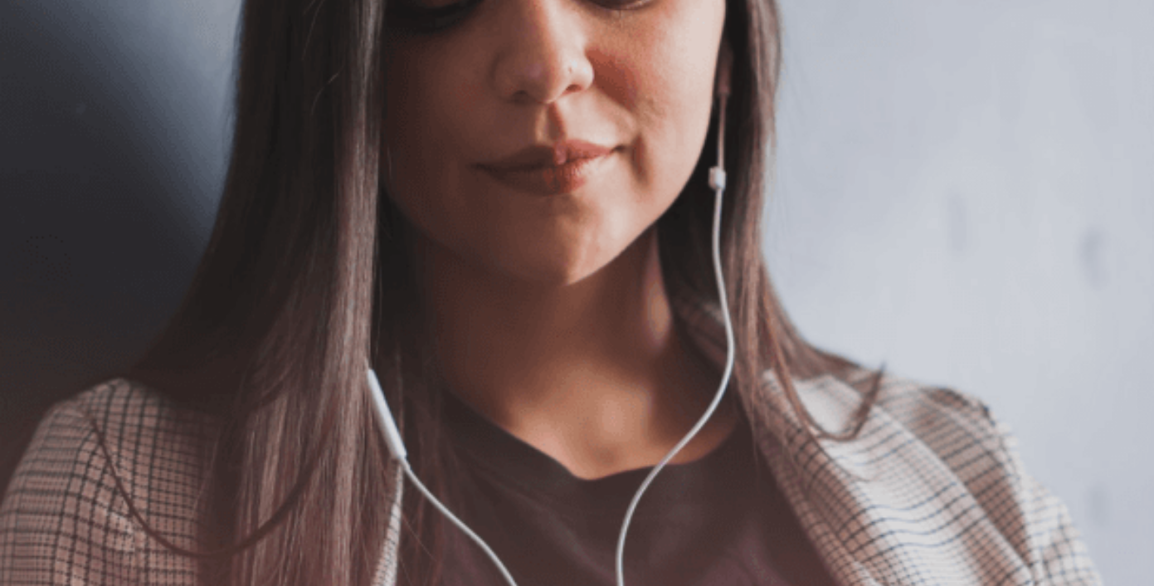
scroll to position [0, 0]
click at [47, 85] on button "Continue" at bounding box center [23, 116] width 47 height 62
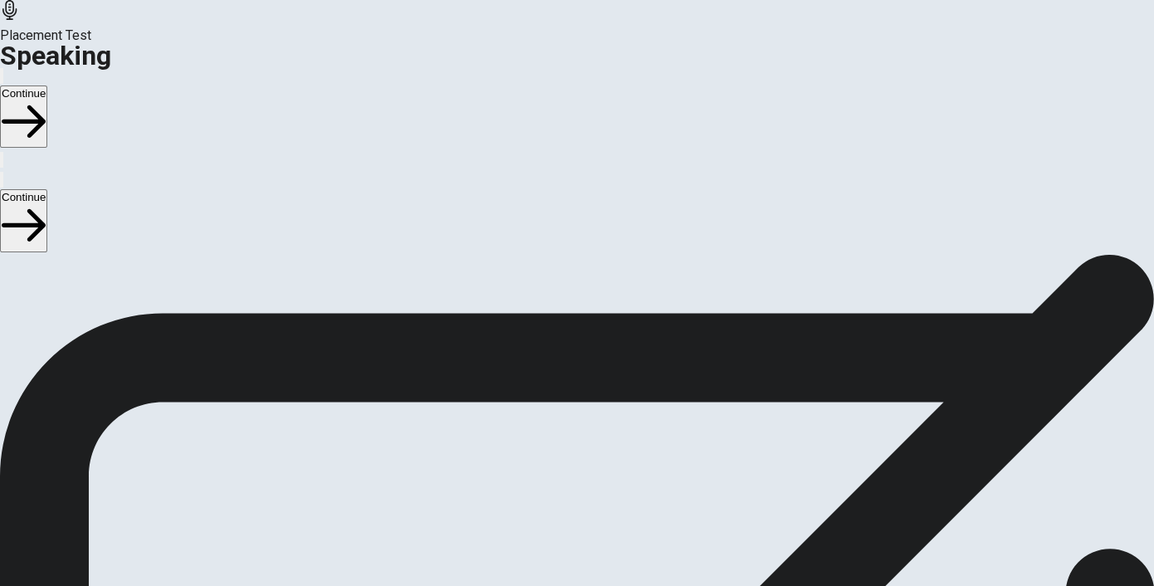
scroll to position [154, 0]
click at [602, 374] on icon at bounding box center [577, 399] width 50 height 50
click at [596, 379] on icon at bounding box center [576, 398] width 39 height 39
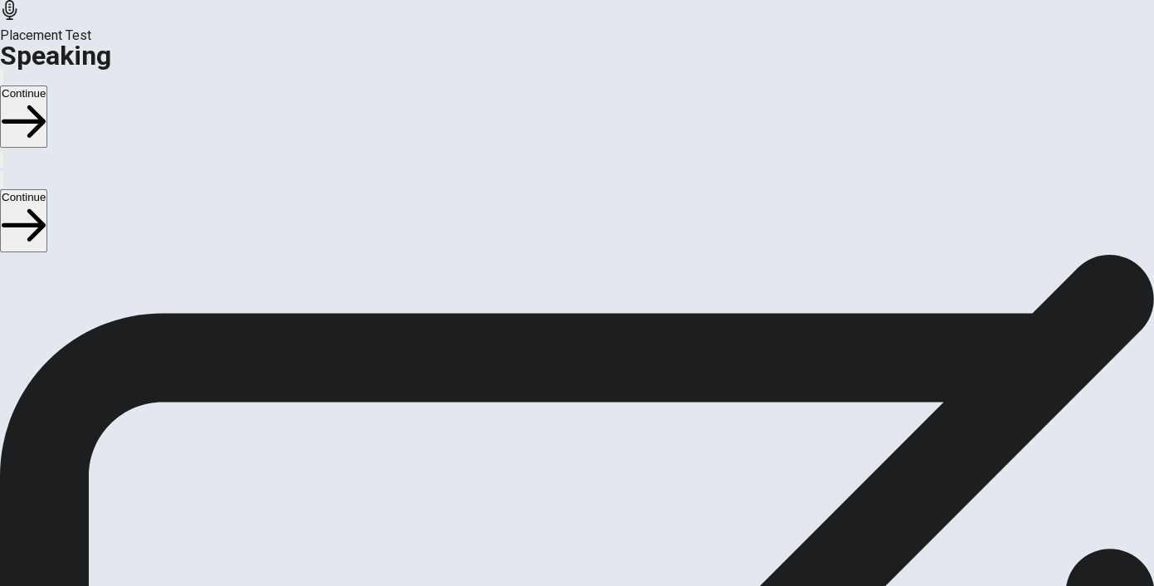
click at [611, 430] on button "Record Again" at bounding box center [577, 470] width 70 height 81
click at [606, 489] on icon at bounding box center [576, 518] width 59 height 59
click at [575, 444] on icon "Play Audio" at bounding box center [567, 454] width 16 height 20
click at [47, 85] on button "Continue" at bounding box center [23, 116] width 47 height 62
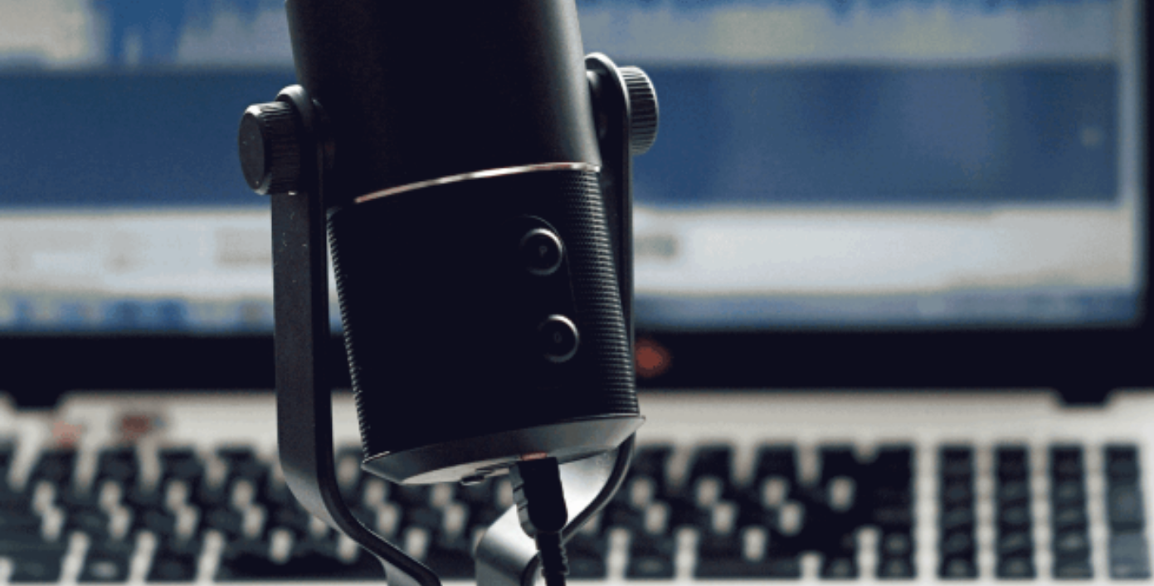
scroll to position [102, 0]
click at [47, 85] on button "Continue" at bounding box center [23, 116] width 47 height 62
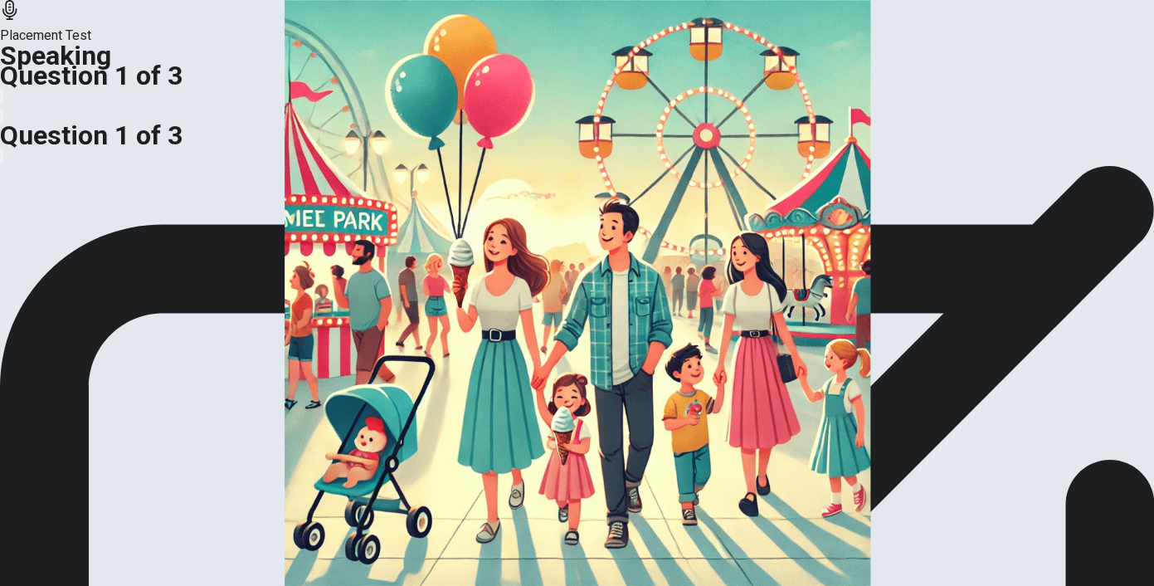
scroll to position [229, 0]
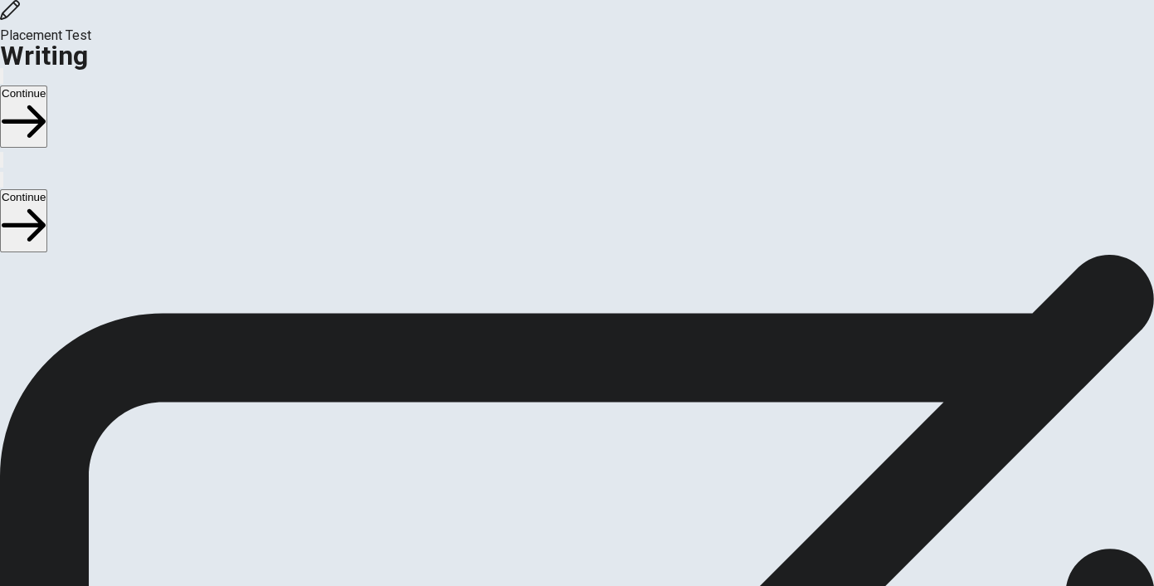
scroll to position [27, 0]
click at [47, 85] on button "Continue" at bounding box center [23, 116] width 47 height 62
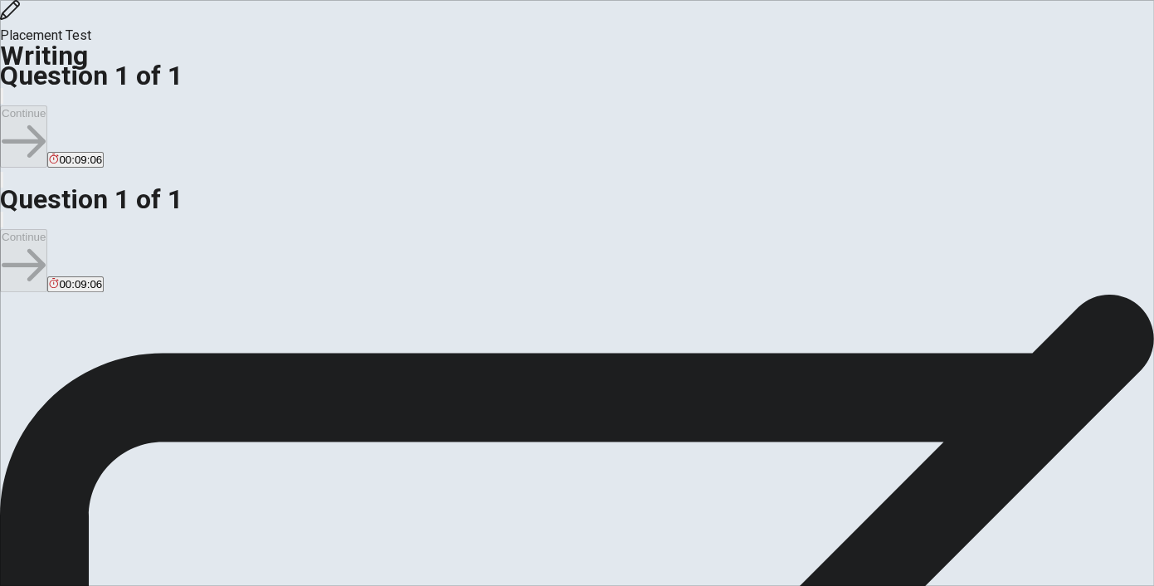
scroll to position [31, 0]
drag, startPoint x: 739, startPoint y: 140, endPoint x: 653, endPoint y: 136, distance: 86.4
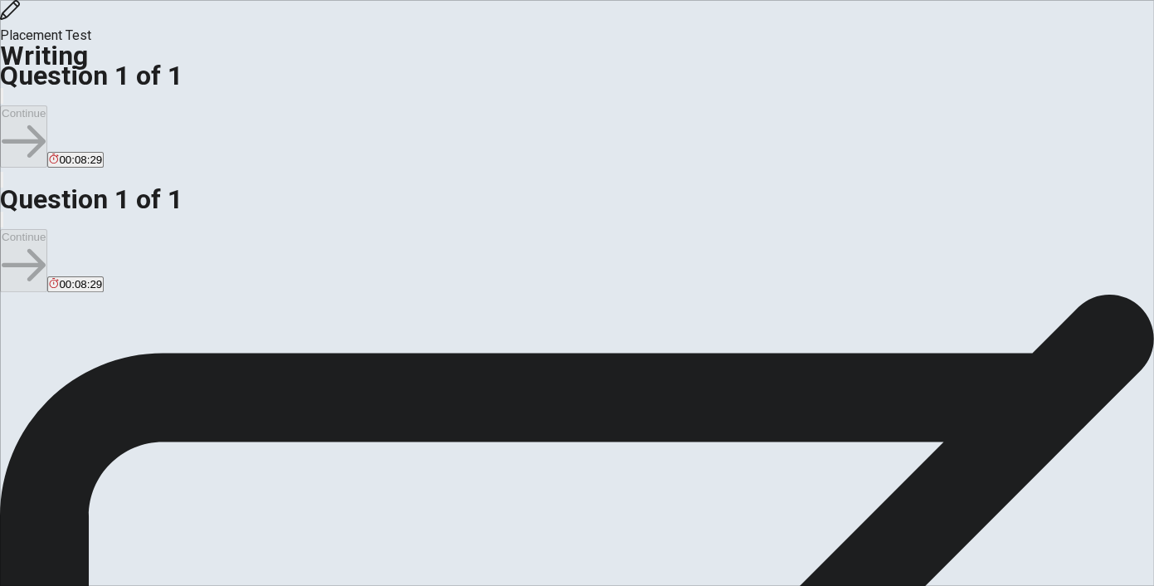
drag, startPoint x: 666, startPoint y: 140, endPoint x: 776, endPoint y: 140, distance: 110.3
drag, startPoint x: 739, startPoint y: 139, endPoint x: 669, endPoint y: 139, distance: 70.5
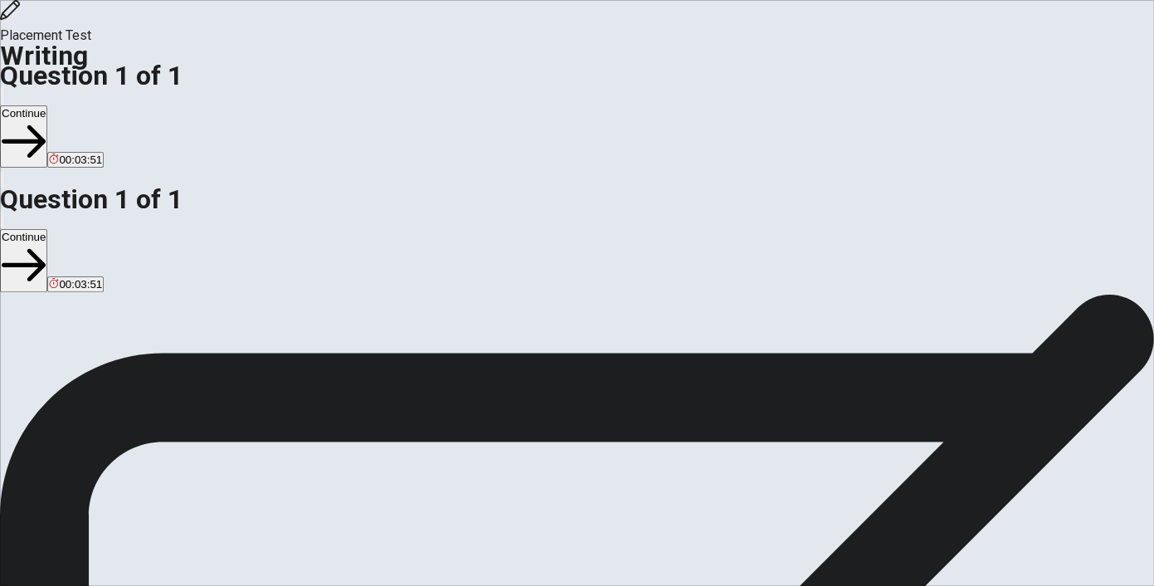
drag, startPoint x: 995, startPoint y: 145, endPoint x: 1024, endPoint y: 145, distance: 29.0
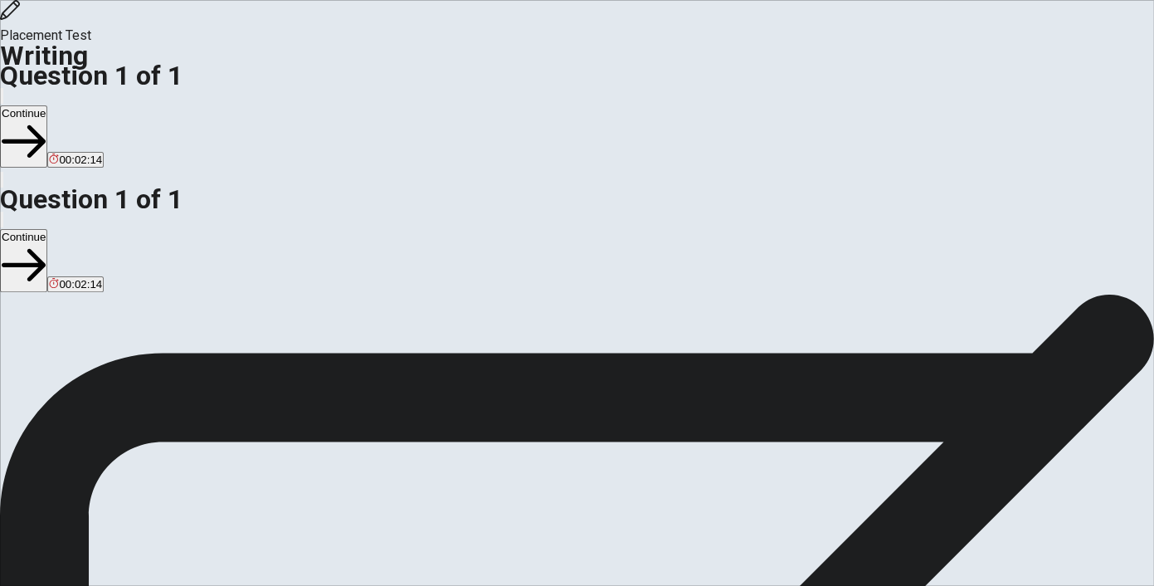
drag, startPoint x: 839, startPoint y: 119, endPoint x: 695, endPoint y: 139, distance: 144.9
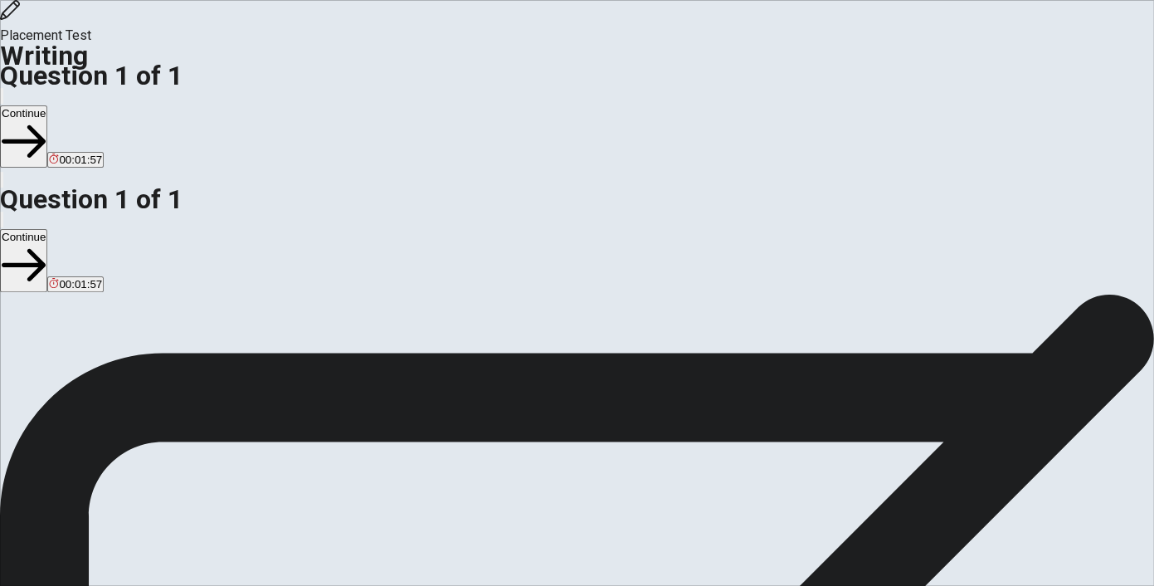
drag, startPoint x: 840, startPoint y: 115, endPoint x: 692, endPoint y: 141, distance: 150.7
drag, startPoint x: 839, startPoint y: 119, endPoint x: 692, endPoint y: 134, distance: 147.6
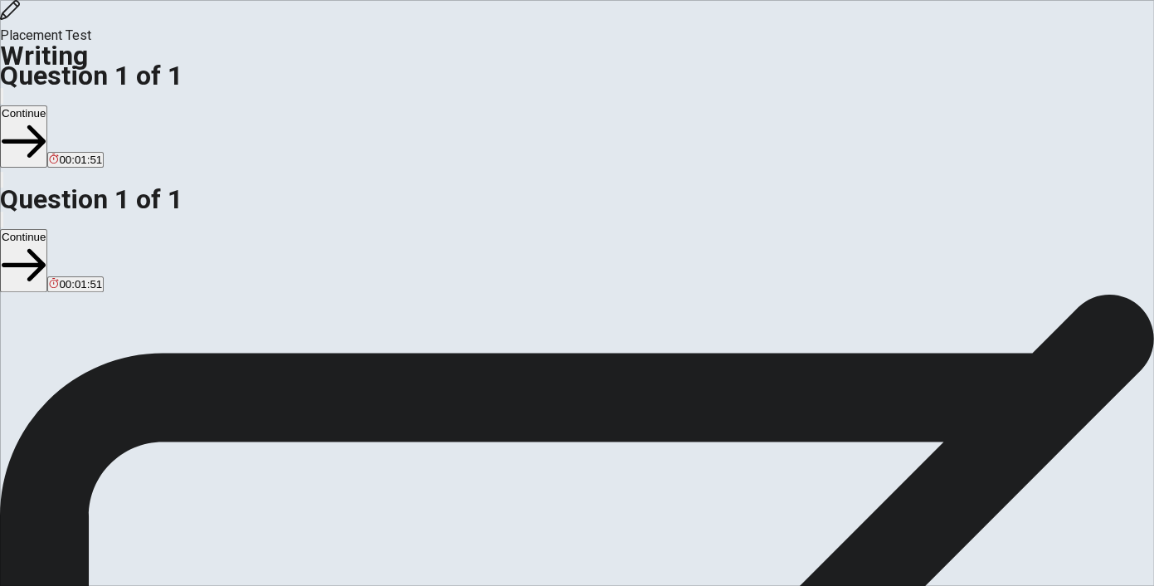
type textarea "I need to eat better and go to the gym. I love the healthy food and the problem…"
click at [47, 105] on button "Continue" at bounding box center [23, 136] width 47 height 62
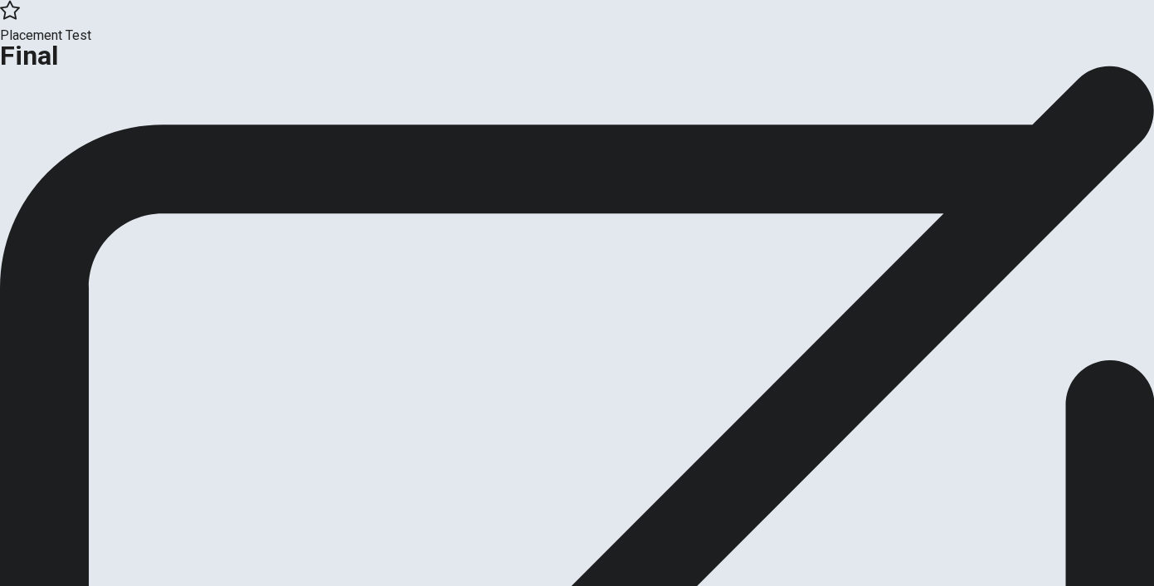
scroll to position [18, 0]
click at [67, 129] on button "Continue" at bounding box center [33, 118] width 67 height 22
